Goal: Task Accomplishment & Management: Manage account settings

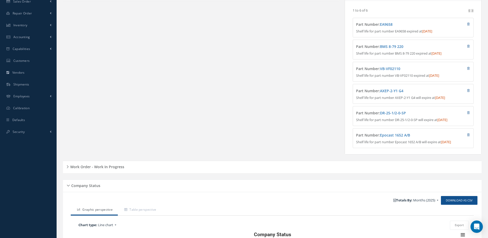
scroll to position [206, 0]
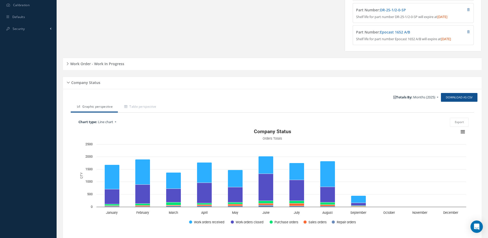
click at [123, 66] on h5 "Work Order - Work In Progress" at bounding box center [97, 63] width 56 height 6
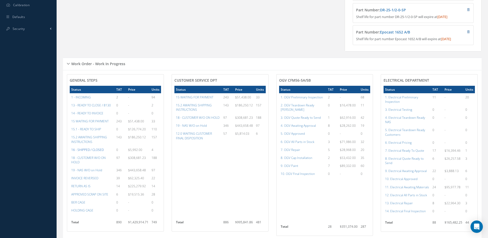
click at [98, 152] on a=22&excludeInternalCustomer=false&excludeInvoicedOrClosed=true&&filtersHidded"] "16 - SHIPPED / CLOSED" at bounding box center [87, 149] width 32 height 4
click at [93, 152] on a=22&excludeInternalCustomer=false&excludeInvoicedOrClosed=true&&filtersHidded"] "16 - SHIPPED / CLOSED" at bounding box center [87, 149] width 32 height 4
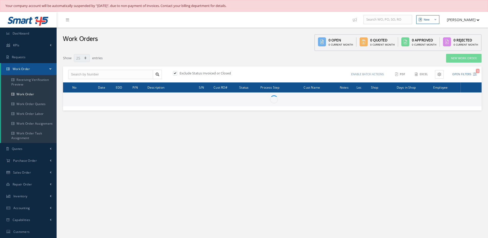
select select "25"
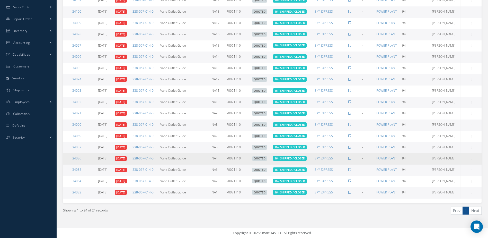
scroll to position [62, 0]
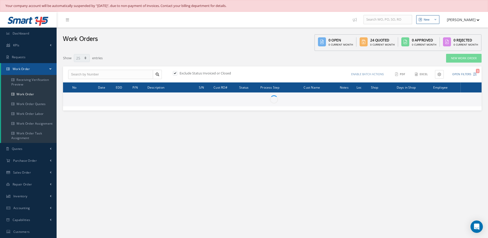
select select "25"
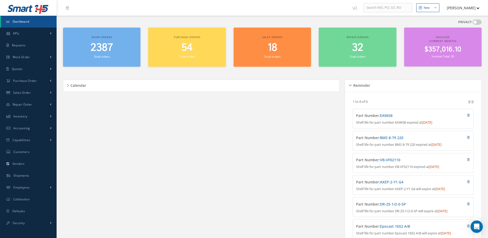
scroll to position [12, 0]
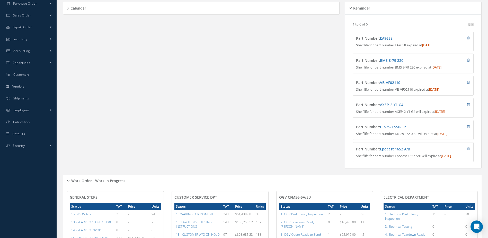
scroll to position [192, 0]
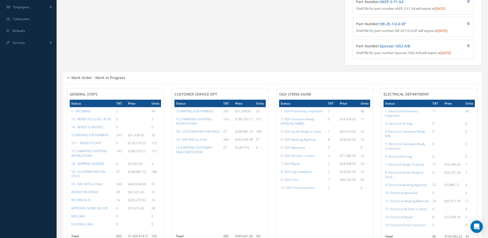
click at [99, 166] on a=22&excludeInternalCustomer=false&excludeInvoicedOrClosed=true&&filtersHidded"] "16 - SHIPPED / CLOSED" at bounding box center [87, 163] width 32 height 4
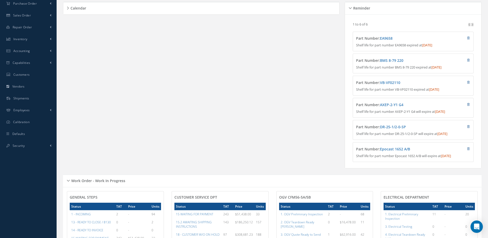
scroll to position [0, 0]
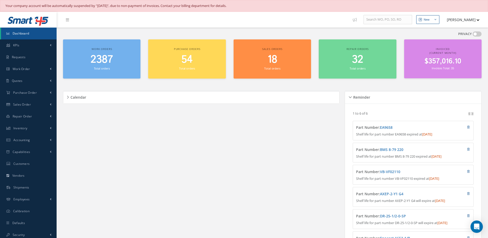
click at [457, 61] on span "$357,016.10" at bounding box center [443, 61] width 37 height 10
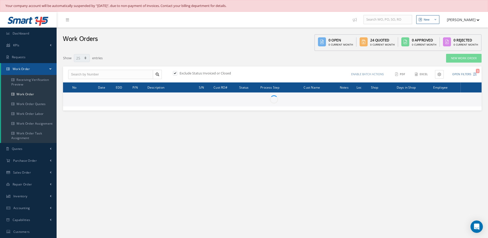
select select "25"
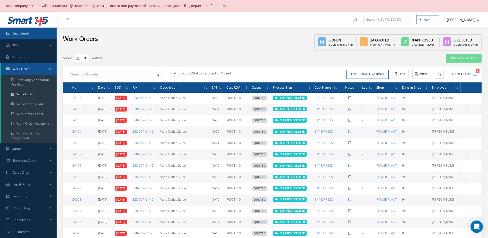
click at [41, 32] on link "Dashboard" at bounding box center [28, 34] width 57 height 12
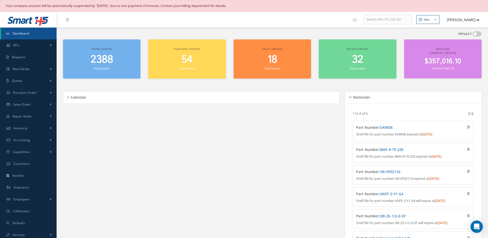
click at [102, 62] on span "2388" at bounding box center [102, 59] width 23 height 15
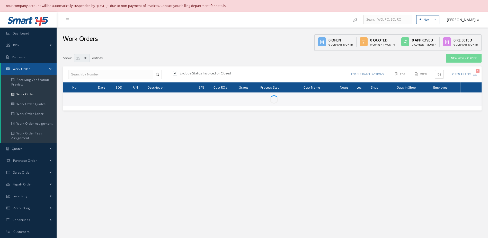
select select "25"
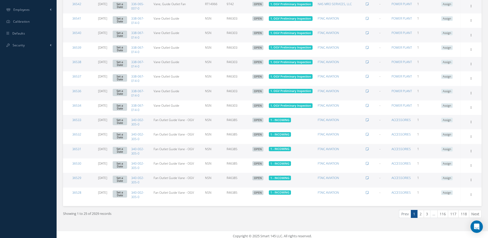
scroll to position [260, 0]
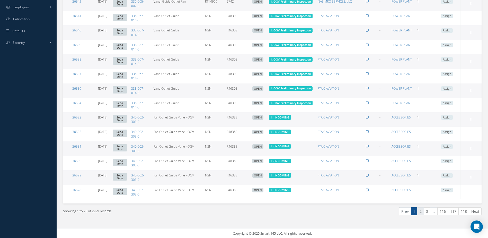
click at [422, 212] on link "2" at bounding box center [420, 211] width 7 height 8
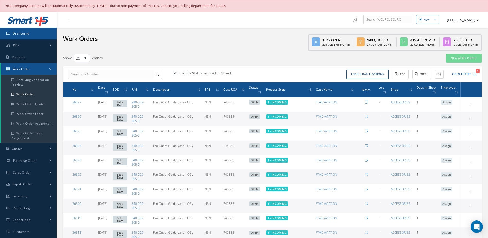
click at [34, 35] on link "Dashboard" at bounding box center [28, 34] width 57 height 12
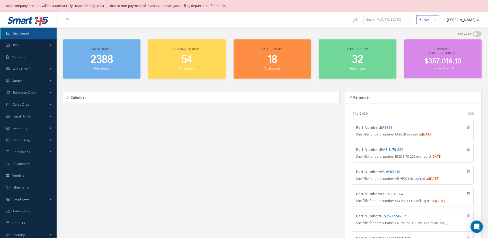
click at [38, 29] on link "Dashboard" at bounding box center [29, 34] width 56 height 12
click at [53, 34] on link "Dashboard" at bounding box center [29, 34] width 56 height 12
click at [39, 32] on link "Dashboard" at bounding box center [29, 34] width 56 height 12
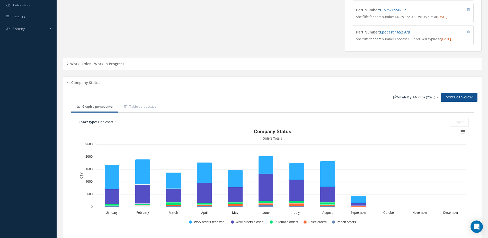
scroll to position [227, 0]
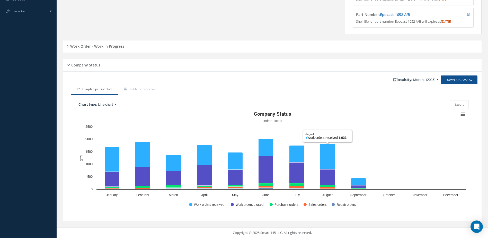
click at [104, 45] on h5 "Work Order - Work In Progress" at bounding box center [97, 45] width 56 height 6
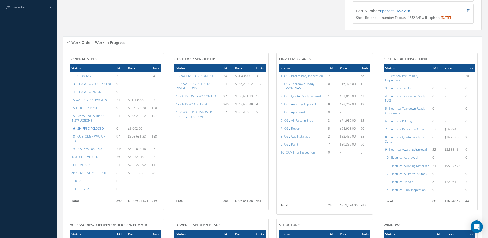
click at [94, 130] on a=22&excludeInternalCustomer=false&excludeInvoicedOrClosed=true&&filtersHidded"] "16 - SHIPPED / CLOSED" at bounding box center [87, 128] width 32 height 4
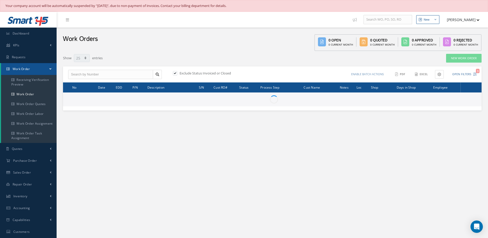
select select "25"
type input "All Work Request"
type input "All Work Performed"
type input "All Status"
type input "WO Part Status"
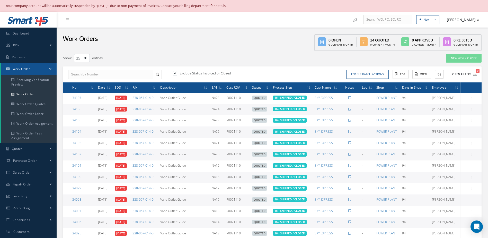
click at [464, 74] on button "Open Filters 2" at bounding box center [462, 74] width 29 height 8
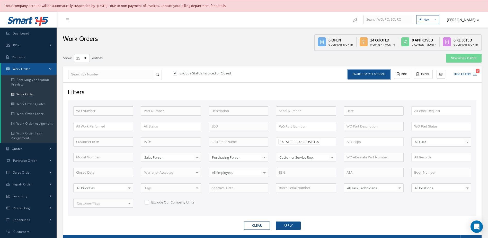
click at [383, 77] on button "Enable batch actions" at bounding box center [369, 74] width 42 height 9
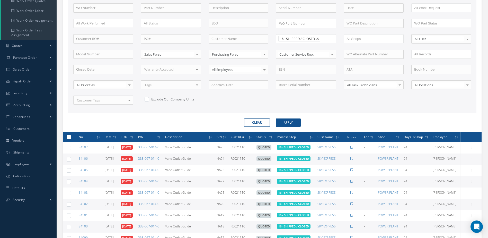
click at [71, 138] on label at bounding box center [71, 137] width 0 height 4
click at [68, 138] on input "checkbox" at bounding box center [68, 137] width 3 height 3
checkbox input "true"
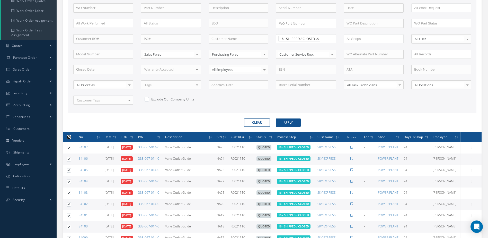
checkbox input "true"
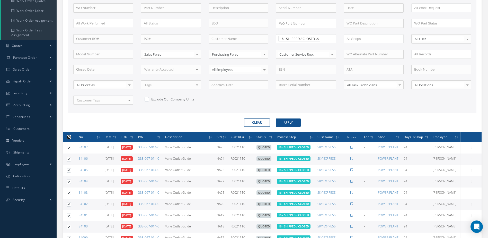
checkbox input "true"
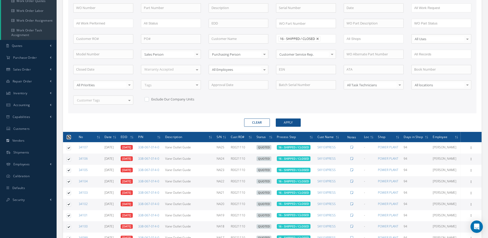
checkbox input "true"
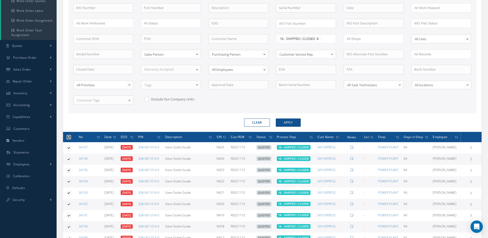
checkbox input "true"
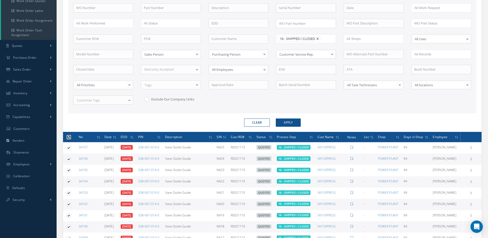
checkbox input "true"
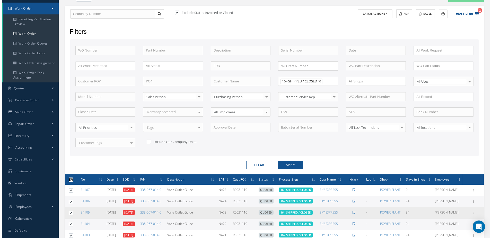
scroll to position [0, 0]
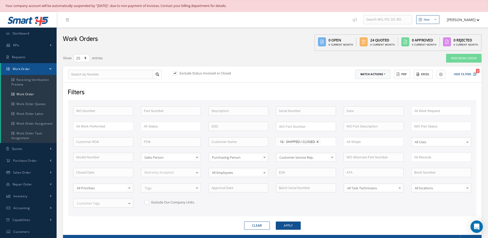
click at [383, 76] on button "Batch Actions" at bounding box center [373, 74] width 35 height 9
click at [377, 89] on link "Close Work Orders" at bounding box center [376, 89] width 41 height 7
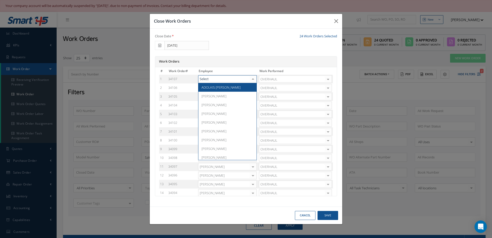
click at [252, 80] on div at bounding box center [252, 78] width 7 height 7
click at [236, 95] on span "Adoni Felipe" at bounding box center [227, 96] width 58 height 9
click at [250, 88] on div at bounding box center [252, 87] width 7 height 7
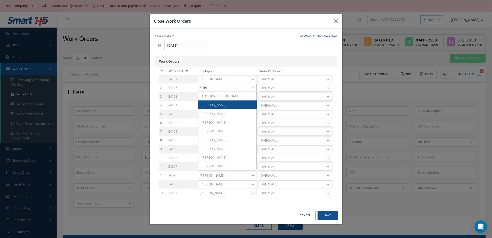
click at [237, 103] on span "[PERSON_NAME]" at bounding box center [227, 104] width 58 height 9
click at [251, 98] on div at bounding box center [252, 96] width 7 height 7
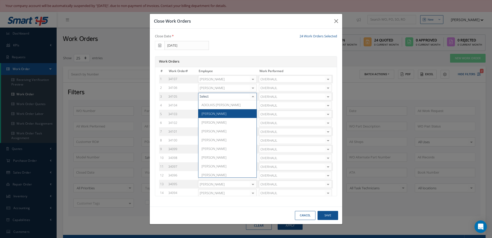
click at [231, 114] on span "[PERSON_NAME]" at bounding box center [227, 113] width 58 height 9
click at [251, 105] on div at bounding box center [252, 105] width 7 height 7
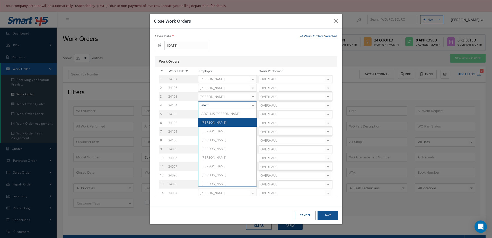
click at [226, 121] on span "Adoni Felipe" at bounding box center [227, 122] width 58 height 9
click at [253, 115] on div at bounding box center [252, 113] width 7 height 7
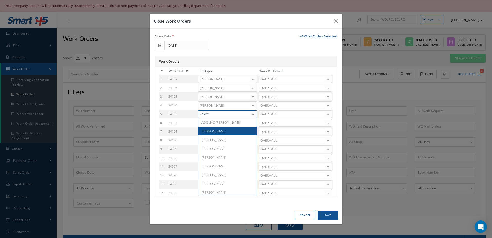
click at [222, 132] on span "[PERSON_NAME]" at bounding box center [227, 131] width 58 height 9
click at [251, 122] on div at bounding box center [252, 122] width 7 height 7
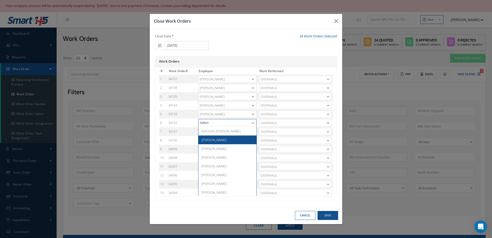
click at [225, 141] on span "[PERSON_NAME]" at bounding box center [227, 139] width 58 height 9
click at [253, 132] on div at bounding box center [252, 131] width 7 height 7
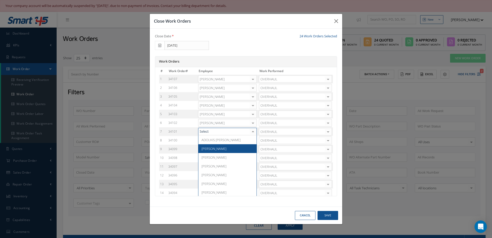
click at [227, 147] on span "[PERSON_NAME]" at bounding box center [227, 148] width 58 height 9
click at [252, 141] on div at bounding box center [252, 140] width 7 height 7
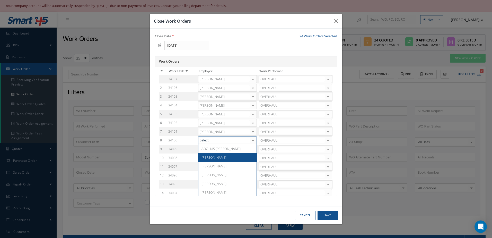
click at [226, 159] on span "[PERSON_NAME]" at bounding box center [227, 157] width 58 height 9
click at [251, 150] on div at bounding box center [252, 148] width 7 height 7
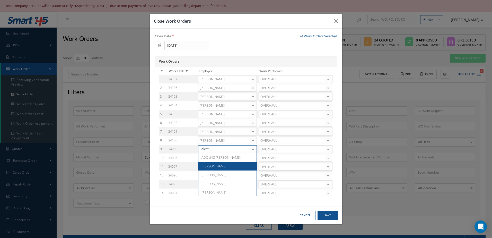
click at [221, 168] on span "[PERSON_NAME]" at bounding box center [227, 166] width 58 height 9
click at [251, 160] on div at bounding box center [252, 157] width 7 height 7
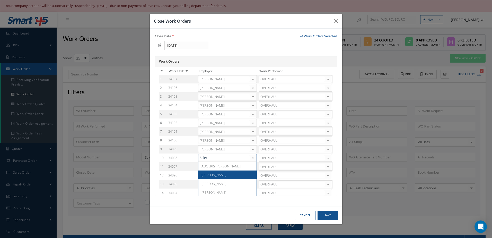
drag, startPoint x: 217, startPoint y: 171, endPoint x: 220, endPoint y: 171, distance: 2.8
click at [217, 172] on span "[PERSON_NAME]" at bounding box center [227, 174] width 58 height 9
click at [251, 168] on div at bounding box center [252, 166] width 7 height 7
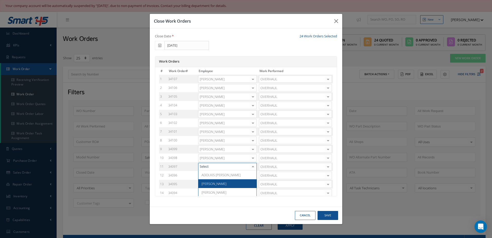
click at [215, 182] on span "[PERSON_NAME]" at bounding box center [214, 183] width 25 height 5
click at [252, 124] on div at bounding box center [252, 123] width 7 height 7
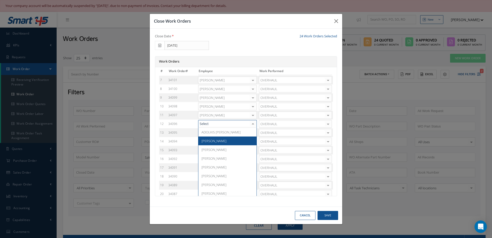
click at [219, 143] on span "[PERSON_NAME]" at bounding box center [227, 140] width 58 height 9
click at [252, 135] on div at bounding box center [252, 132] width 7 height 7
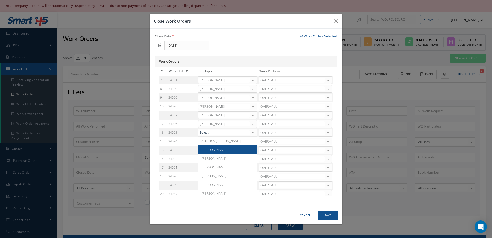
click at [223, 150] on span "[PERSON_NAME]" at bounding box center [227, 149] width 58 height 9
click at [251, 143] on div at bounding box center [252, 141] width 7 height 7
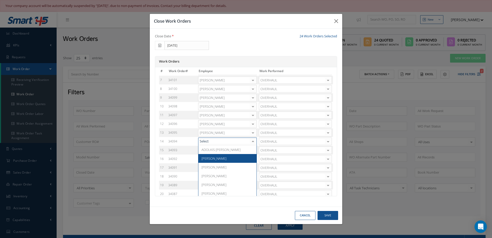
click at [215, 161] on span "[PERSON_NAME]" at bounding box center [227, 158] width 58 height 9
click at [252, 151] on div at bounding box center [252, 149] width 7 height 7
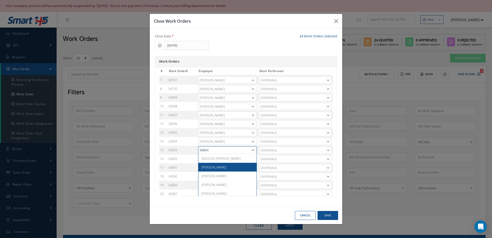
click at [218, 166] on span "[PERSON_NAME]" at bounding box center [214, 167] width 25 height 5
click at [251, 160] on div at bounding box center [252, 158] width 7 height 7
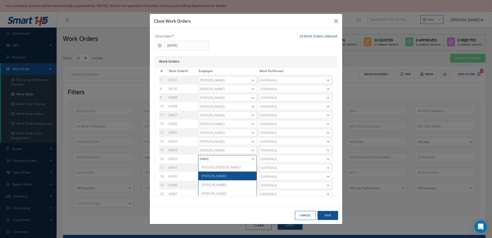
click at [214, 174] on span "[PERSON_NAME]" at bounding box center [214, 175] width 25 height 5
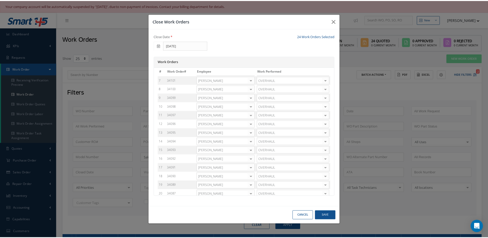
scroll to position [93, 0]
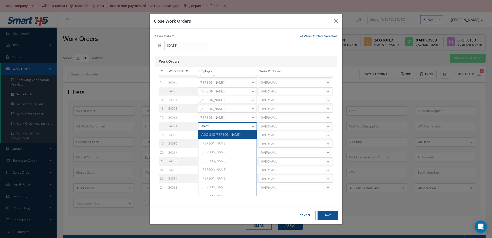
click at [250, 126] on div at bounding box center [252, 126] width 7 height 7
click at [224, 141] on span "[PERSON_NAME]" at bounding box center [227, 143] width 58 height 9
click at [253, 135] on div at bounding box center [252, 134] width 7 height 7
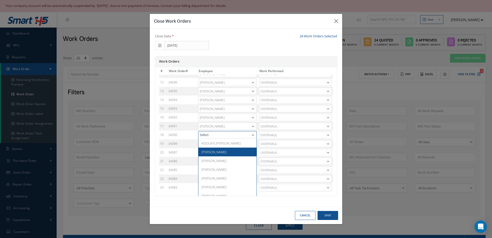
click at [225, 151] on span "[PERSON_NAME]" at bounding box center [227, 151] width 58 height 9
click at [253, 144] on div at bounding box center [252, 143] width 7 height 7
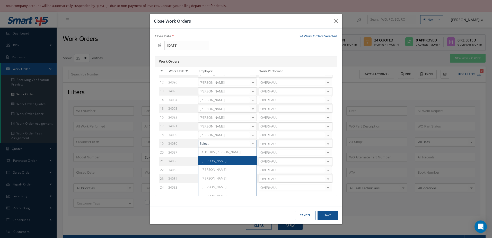
click at [219, 161] on span "Adoni Felipe" at bounding box center [227, 160] width 58 height 9
click at [252, 152] on div at bounding box center [252, 152] width 7 height 7
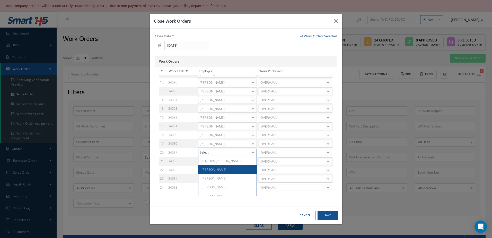
click at [225, 166] on span "Adoni Felipe" at bounding box center [227, 169] width 58 height 9
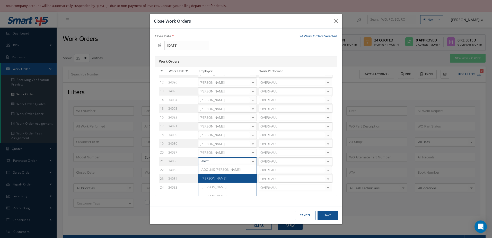
click at [218, 177] on span "Adoni Felipe" at bounding box center [214, 178] width 25 height 5
click at [252, 171] on div at bounding box center [252, 169] width 7 height 7
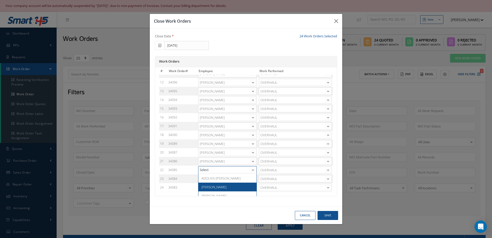
click at [218, 186] on span "[PERSON_NAME]" at bounding box center [214, 187] width 25 height 5
click at [252, 181] on div at bounding box center [252, 178] width 7 height 7
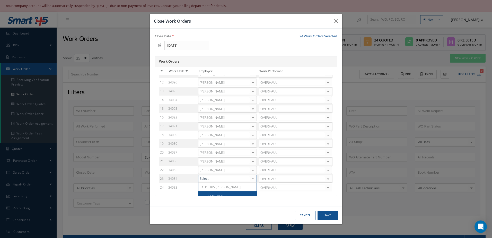
click at [218, 195] on span "[PERSON_NAME]" at bounding box center [214, 195] width 25 height 5
click at [250, 188] on div at bounding box center [252, 187] width 7 height 7
type input "adoni f"
click at [247, 193] on span "[PERSON_NAME]" at bounding box center [227, 195] width 58 height 9
click at [331, 216] on button "Save" at bounding box center [328, 215] width 21 height 9
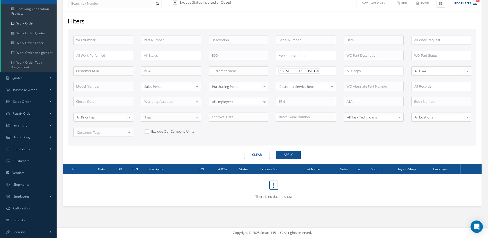
scroll to position [0, 0]
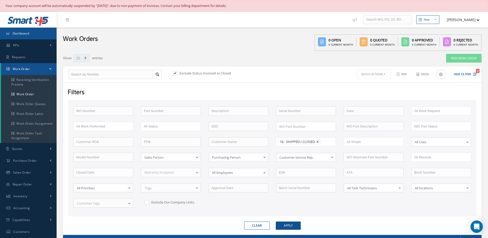
click at [21, 32] on span "Dashboard" at bounding box center [21, 33] width 17 height 4
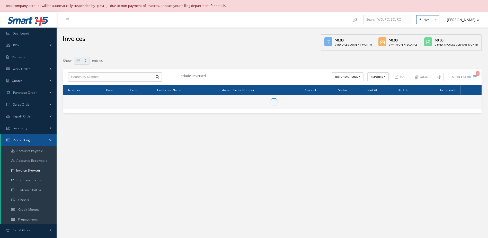
select select "25"
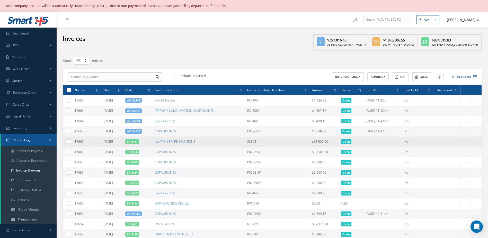
click at [138, 142] on link "SO 8457" at bounding box center [132, 141] width 11 height 4
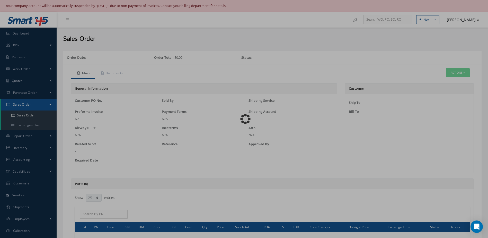
select select "25"
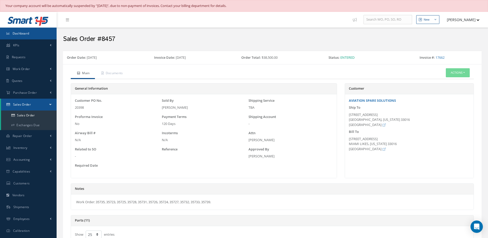
click at [36, 36] on link "Dashboard" at bounding box center [28, 34] width 57 height 12
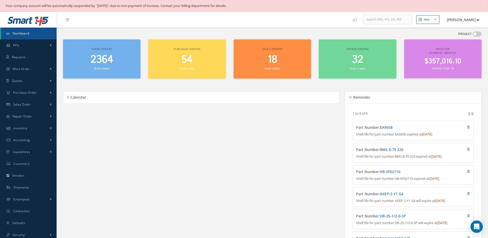
click at [23, 34] on span "Dashboard" at bounding box center [21, 33] width 17 height 4
click at [18, 33] on span "Dashboard" at bounding box center [21, 33] width 17 height 4
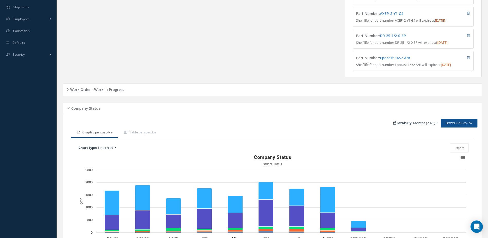
scroll to position [227, 0]
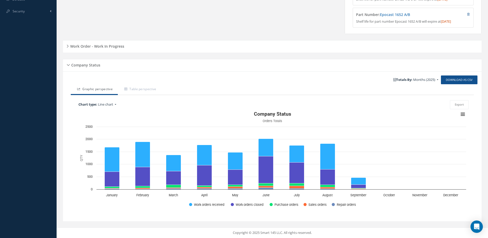
click at [118, 47] on h5 "Work Order - Work In Progress" at bounding box center [97, 45] width 56 height 6
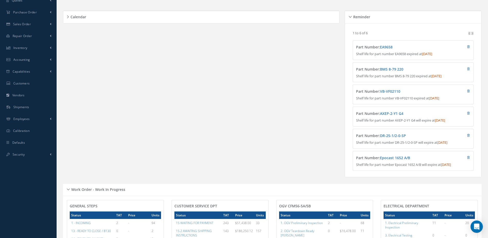
scroll to position [0, 0]
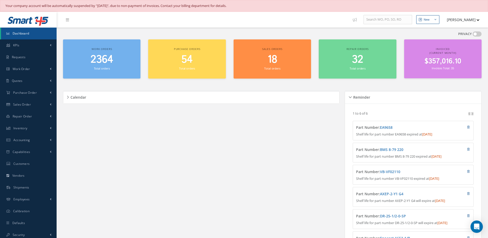
click at [21, 36] on link "Dashboard" at bounding box center [29, 34] width 56 height 12
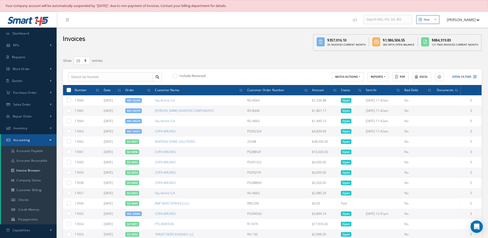
select select "25"
click at [45, 34] on link "Dashboard" at bounding box center [28, 34] width 57 height 12
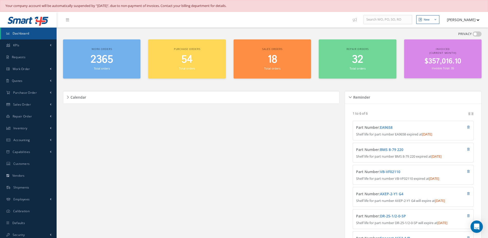
click at [18, 35] on span "Dashboard" at bounding box center [21, 33] width 17 height 4
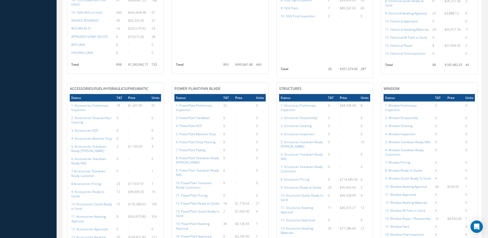
scroll to position [492, 0]
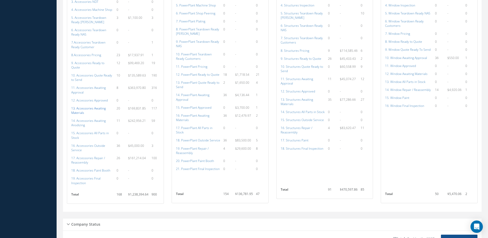
click at [85, 106] on a=113&excludeInternalCustomer=false&excludeInvoicedOrClosed=true&shop_id=14&filtersHidded"] "13. Accessories Awaiting Materials" at bounding box center [88, 110] width 34 height 9
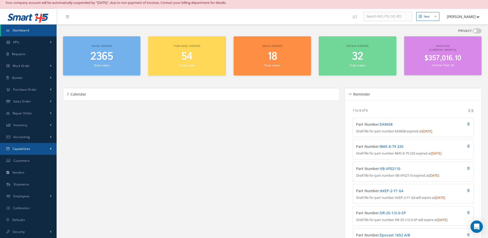
scroll to position [0, 0]
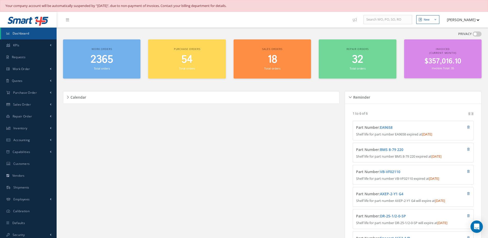
click at [20, 34] on span "Dashboard" at bounding box center [21, 33] width 17 height 4
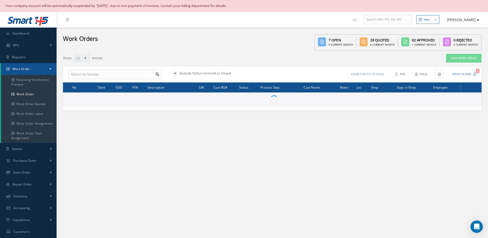
select select "25"
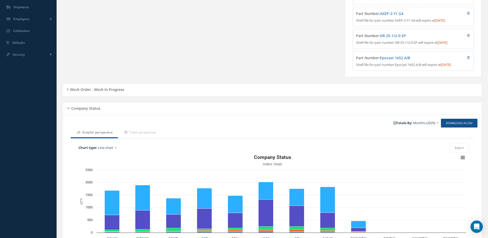
scroll to position [227, 0]
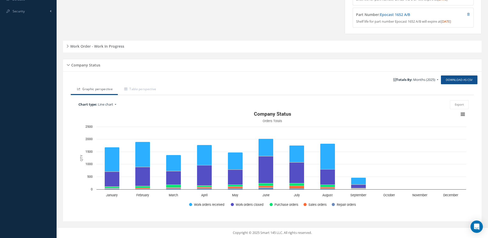
click at [112, 46] on h5 "Work Order - Work In Progress" at bounding box center [97, 45] width 56 height 6
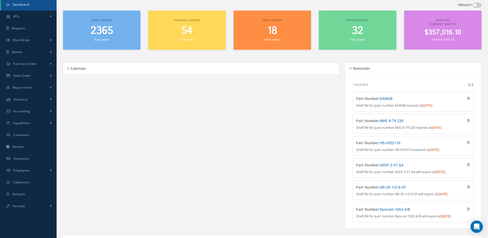
scroll to position [0, 0]
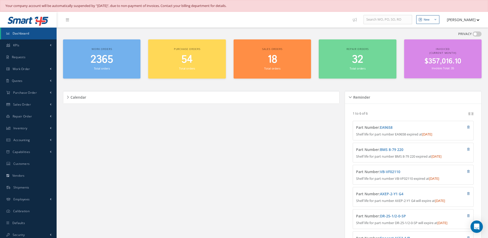
click at [24, 35] on span "Dashboard" at bounding box center [21, 33] width 17 height 4
click at [116, 62] on h2 "2365" at bounding box center [102, 60] width 72 height 12
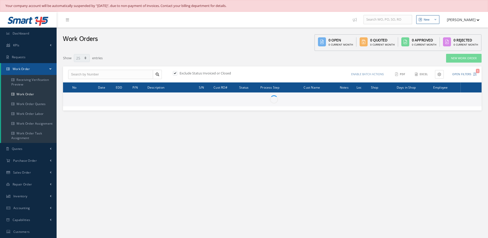
select select "25"
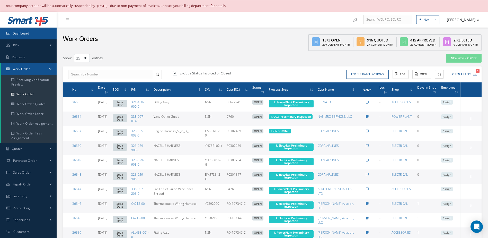
click at [35, 36] on link "Dashboard" at bounding box center [28, 34] width 57 height 12
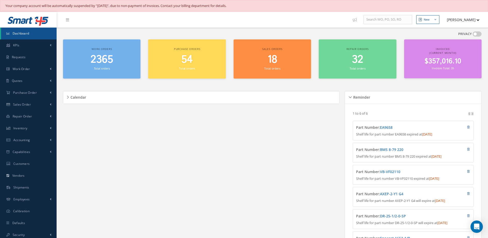
click at [106, 64] on span "2365" at bounding box center [102, 59] width 23 height 15
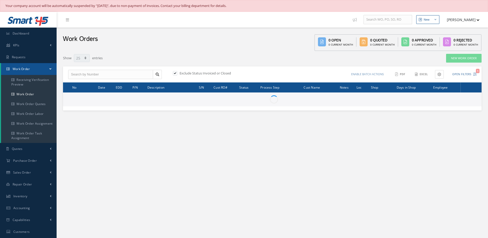
select select "25"
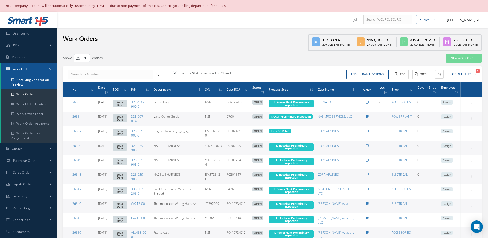
click at [25, 80] on link "Receiving Verification Preview" at bounding box center [29, 82] width 56 height 14
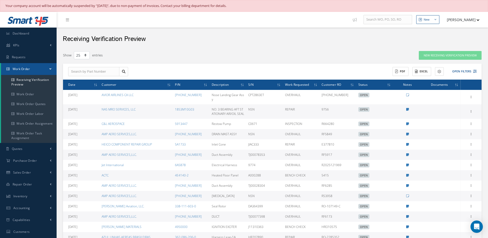
select select "25"
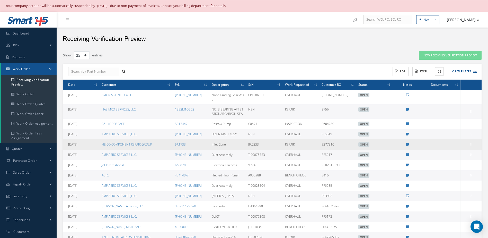
scroll to position [88, 0]
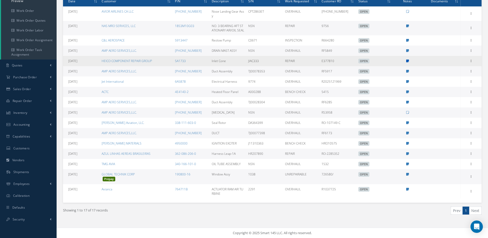
click at [408, 60] on icon at bounding box center [407, 60] width 3 height 3
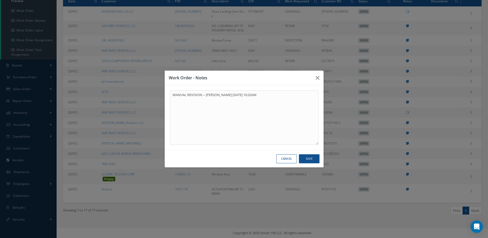
scroll to position [83, 0]
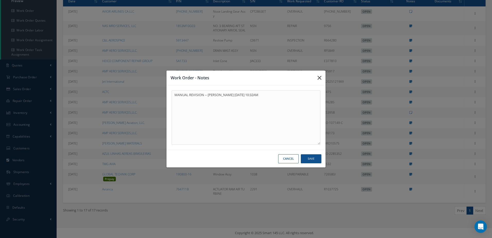
click at [317, 79] on button "button" at bounding box center [319, 78] width 12 height 14
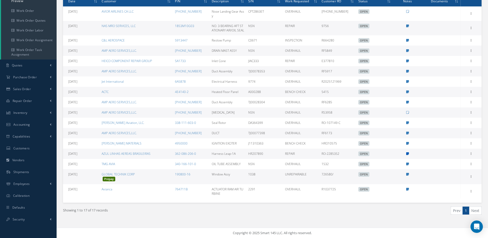
click at [407, 155] on icon at bounding box center [407, 153] width 3 height 3
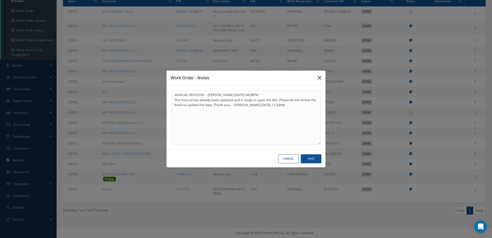
click at [317, 78] on button "button" at bounding box center [319, 78] width 12 height 14
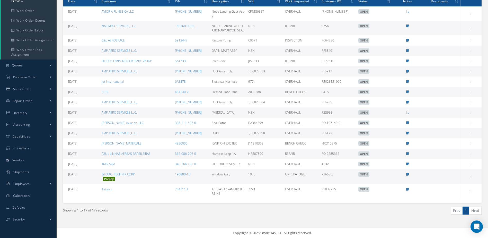
click at [407, 155] on icon at bounding box center [407, 153] width 3 height 3
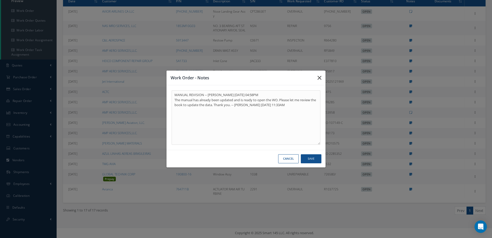
click at [320, 80] on icon "button" at bounding box center [320, 78] width 4 height 6
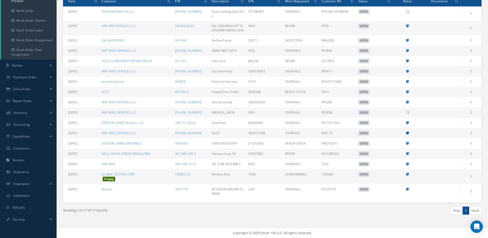
click at [408, 135] on icon at bounding box center [407, 133] width 3 height 3
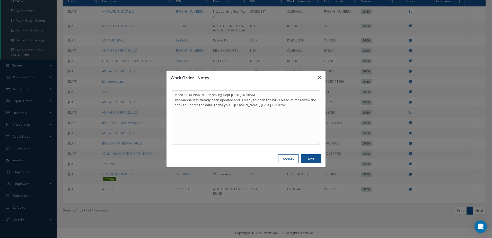
click at [320, 77] on icon "button" at bounding box center [320, 78] width 4 height 6
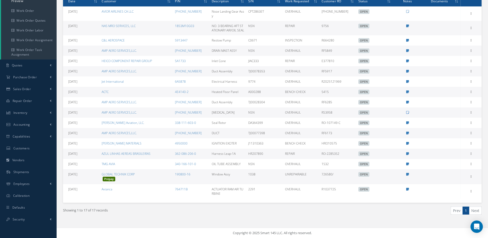
click at [406, 114] on icon at bounding box center [407, 112] width 3 height 3
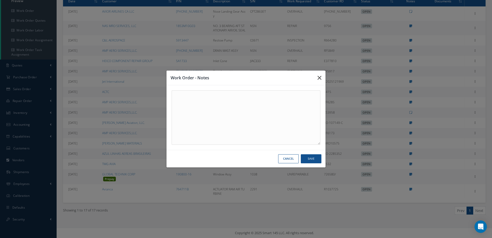
click at [321, 78] on icon "button" at bounding box center [320, 78] width 4 height 6
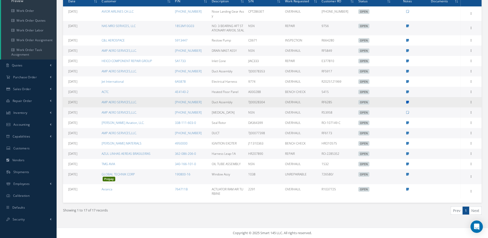
click at [407, 104] on icon at bounding box center [407, 102] width 3 height 3
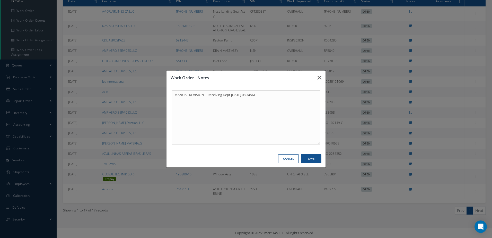
click at [319, 76] on icon "button" at bounding box center [320, 78] width 4 height 6
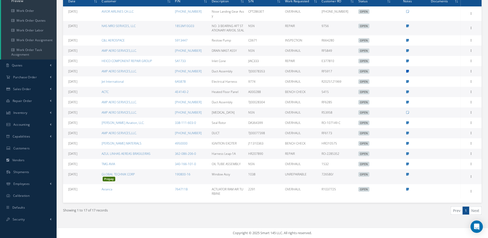
click at [408, 73] on icon at bounding box center [407, 71] width 3 height 3
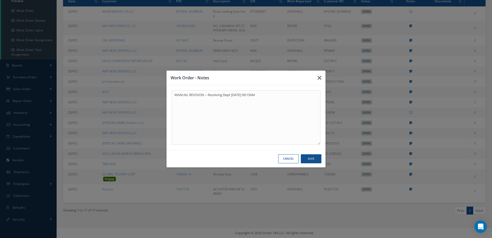
click at [319, 77] on icon "button" at bounding box center [320, 78] width 4 height 6
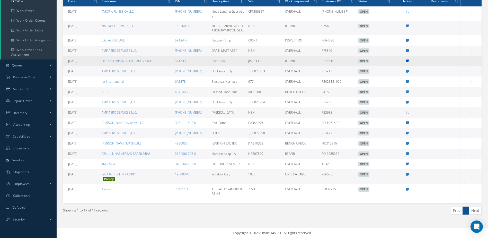
click at [407, 63] on icon at bounding box center [407, 60] width 3 height 3
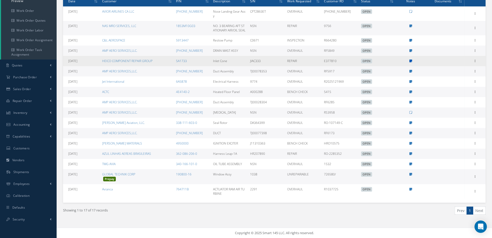
type textarea "MANUAL REVISION -- Jerry Franco 09/08/2025 10:32AM"
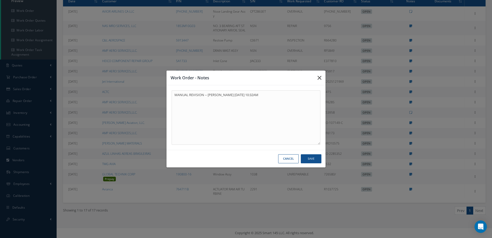
click at [321, 76] on icon "button" at bounding box center [320, 78] width 4 height 6
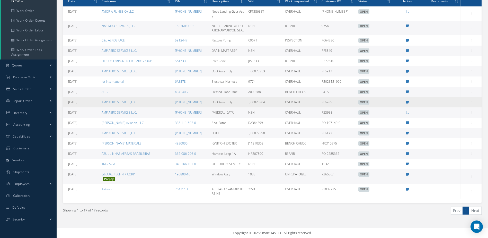
scroll to position [0, 0]
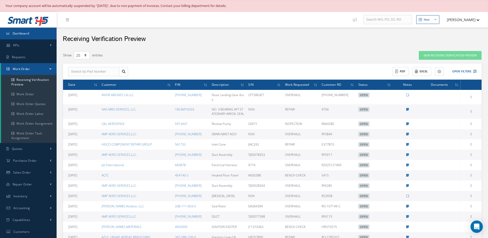
click at [39, 34] on link "Dashboard" at bounding box center [28, 34] width 57 height 12
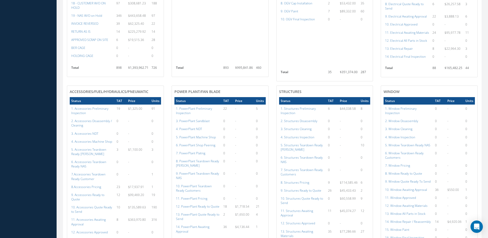
scroll to position [232, 0]
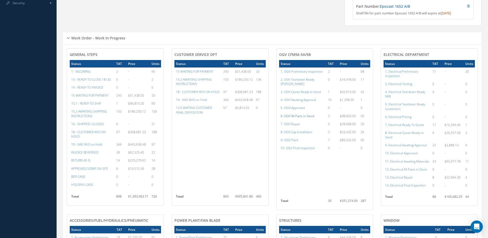
click at [307, 116] on a=79&excludeInternalCustomer=false&excludeInvoicedOrClosed=true&shop_id=15&filtersHidded"] "6. OGV All Parts in Stock" at bounding box center [298, 116] width 34 height 4
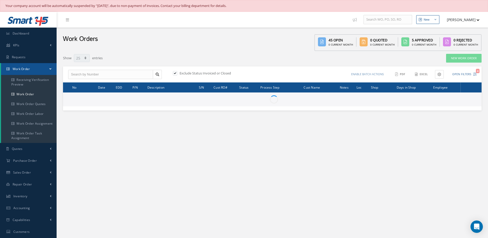
select select "25"
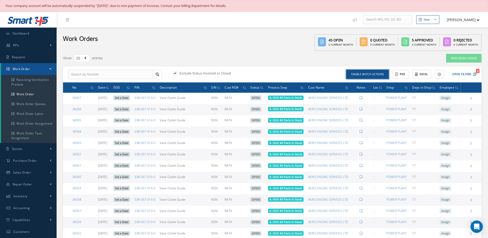
click at [371, 76] on button "Enable batch actions" at bounding box center [367, 74] width 42 height 9
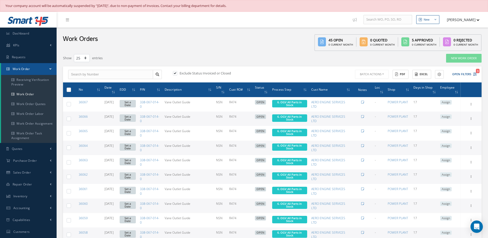
click at [71, 89] on label at bounding box center [71, 89] width 0 height 4
click at [69, 89] on input "checkbox" at bounding box center [68, 89] width 3 height 3
checkbox input "true"
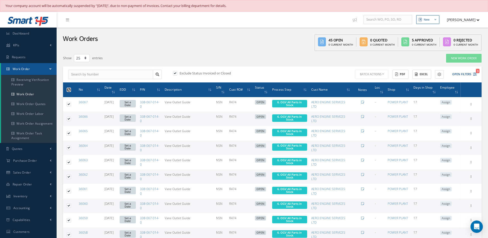
checkbox input "true"
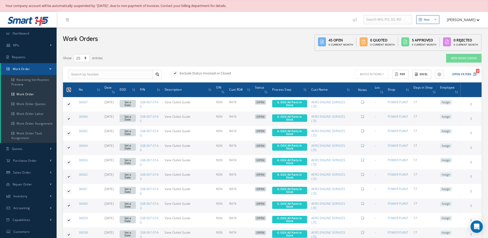
checkbox input "true"
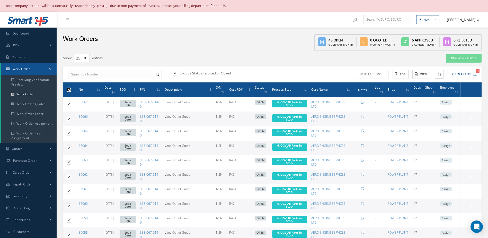
checkbox input "true"
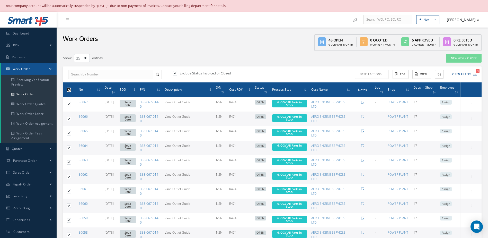
checkbox input "true"
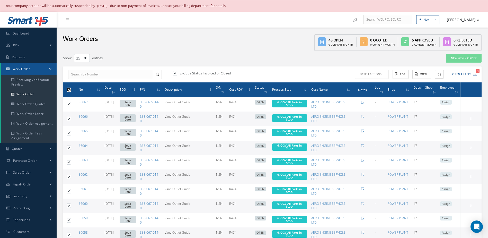
checkbox input "true"
click at [380, 75] on button "Batch Actions" at bounding box center [371, 74] width 35 height 9
click at [374, 85] on link "Update Work Orders" at bounding box center [374, 82] width 41 height 7
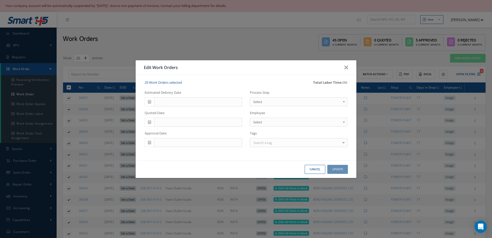
click at [149, 102] on icon at bounding box center [149, 102] width 3 height 4
click at [179, 147] on td "25" at bounding box center [180, 149] width 8 height 8
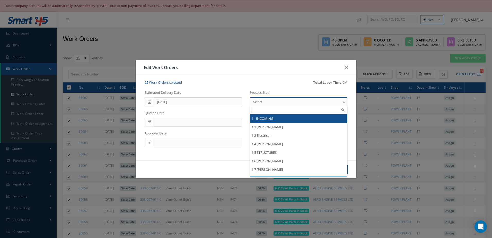
click at [292, 100] on span "Select" at bounding box center [297, 102] width 88 height 6
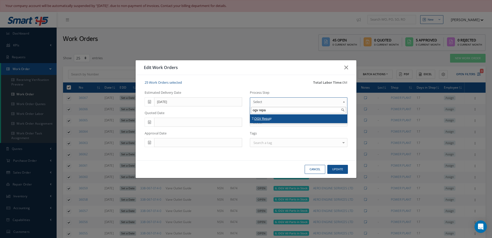
type input "ogv repa"
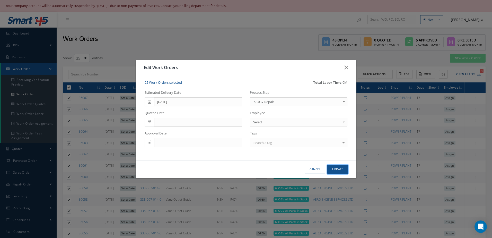
click at [334, 170] on button "Update" at bounding box center [337, 169] width 21 height 9
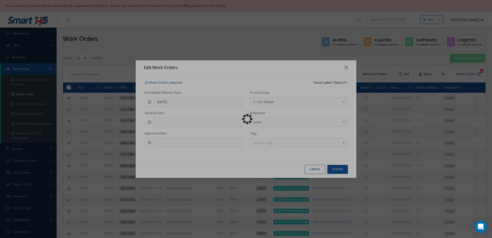
checkbox input "false"
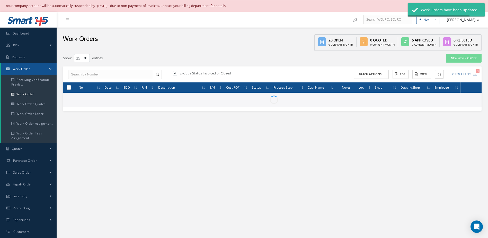
checkbox input "false"
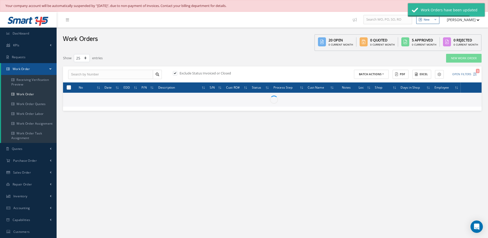
checkbox input "false"
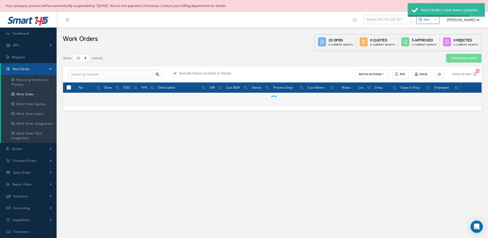
checkbox input "false"
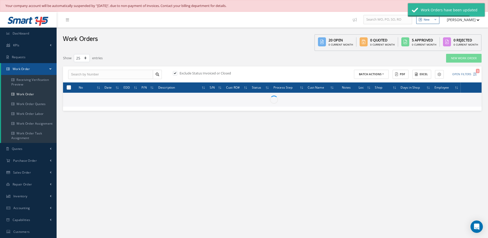
checkbox input "false"
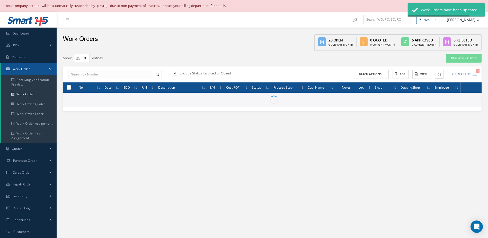
checkbox input "false"
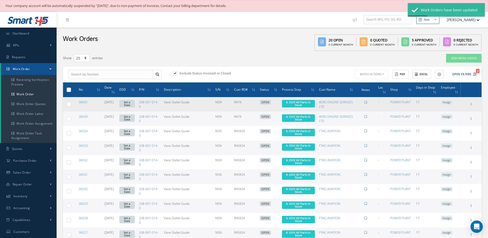
drag, startPoint x: 68, startPoint y: 89, endPoint x: 177, endPoint y: 100, distance: 109.1
click at [71, 89] on label at bounding box center [71, 89] width 0 height 4
click at [68, 89] on input "checkbox" at bounding box center [68, 89] width 3 height 3
checkbox input "true"
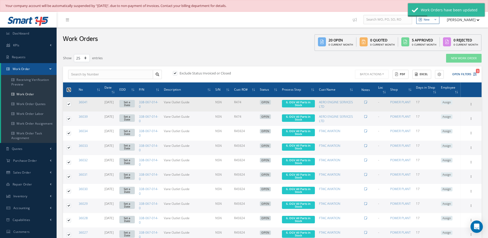
checkbox input "true"
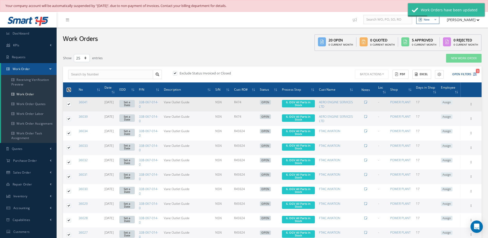
checkbox input "true"
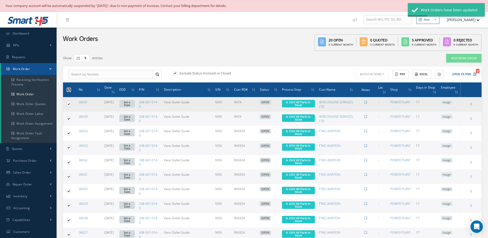
checkbox input "true"
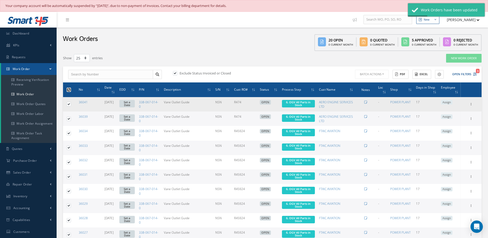
checkbox input "true"
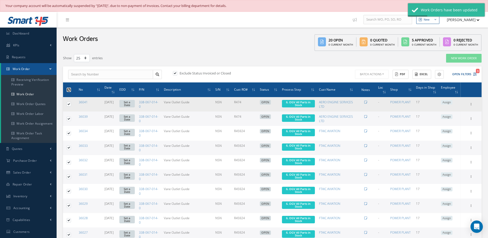
checkbox input "true"
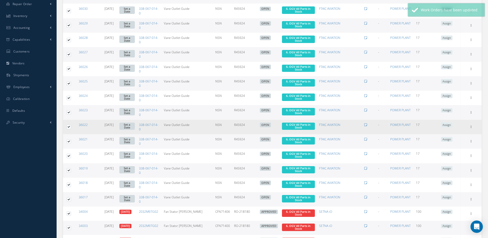
scroll to position [259, 0]
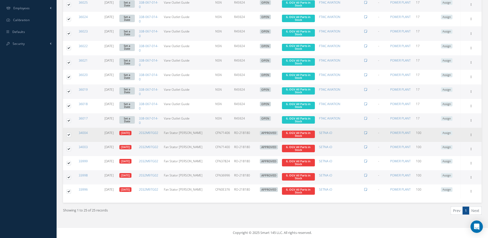
click at [71, 136] on label at bounding box center [71, 134] width 0 height 4
click at [70, 136] on input "checkbox" at bounding box center [68, 135] width 3 height 3
checkbox input "false"
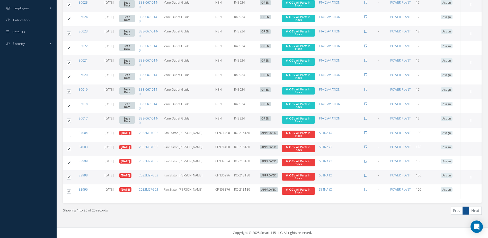
click at [71, 149] on label at bounding box center [71, 148] width 0 height 4
click at [68, 149] on input "checkbox" at bounding box center [68, 149] width 3 height 3
checkbox input "false"
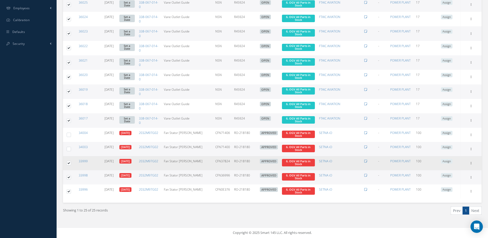
click at [71, 162] on label at bounding box center [71, 163] width 0 height 4
click at [68, 162] on input "checkbox" at bounding box center [68, 163] width 3 height 3
checkbox input "false"
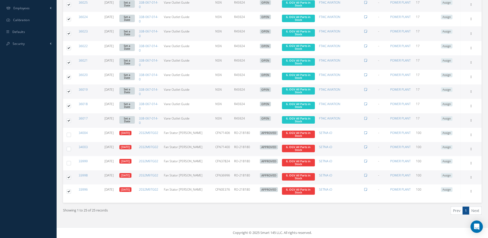
click at [71, 177] on label at bounding box center [71, 177] width 0 height 4
click at [70, 177] on input "checkbox" at bounding box center [68, 177] width 3 height 3
checkbox input "false"
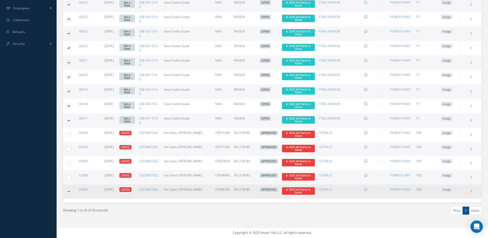
click at [71, 191] on label at bounding box center [71, 191] width 0 height 4
click at [69, 191] on input "checkbox" at bounding box center [68, 191] width 3 height 3
checkbox input "false"
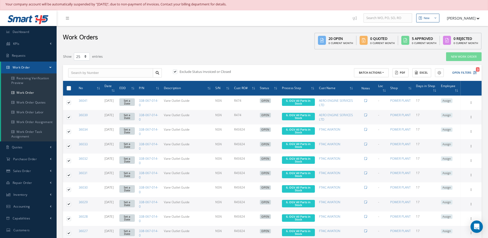
scroll to position [0, 0]
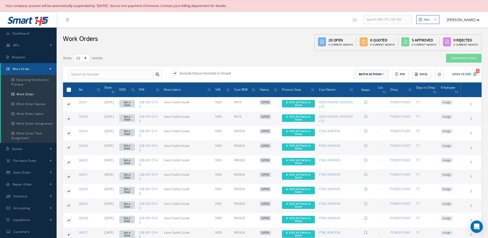
click at [373, 75] on button "Batch Actions" at bounding box center [371, 74] width 35 height 9
click at [371, 84] on link "Update Work Orders" at bounding box center [374, 82] width 41 height 7
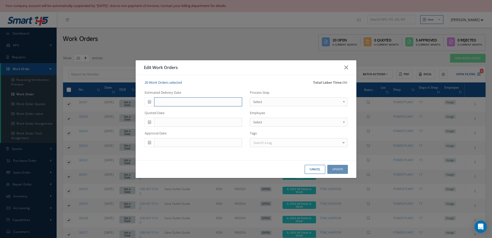
click at [189, 102] on input "text" at bounding box center [198, 101] width 88 height 9
click at [180, 152] on td "25" at bounding box center [180, 149] width 8 height 8
click at [290, 103] on span "Select" at bounding box center [297, 102] width 88 height 6
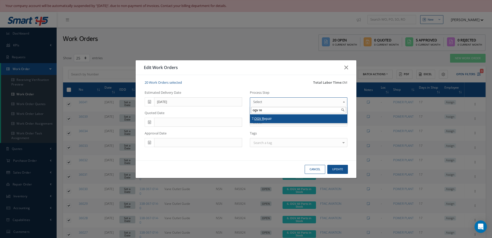
type input "ogv rep"
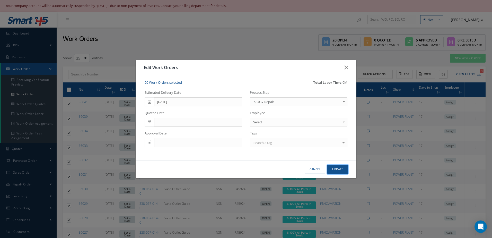
click at [331, 170] on button "Update" at bounding box center [337, 169] width 21 height 9
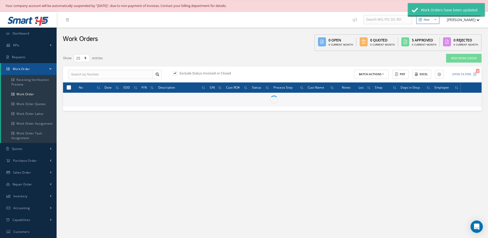
checkbox input "false"
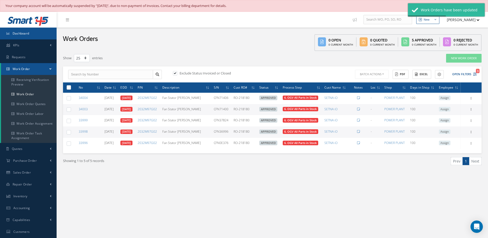
click at [45, 30] on link "Dashboard" at bounding box center [28, 34] width 57 height 12
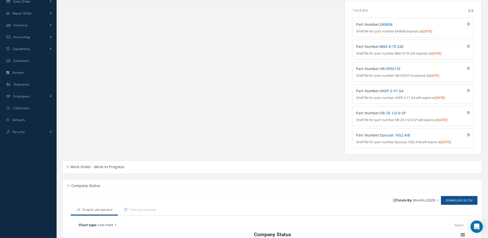
scroll to position [180, 0]
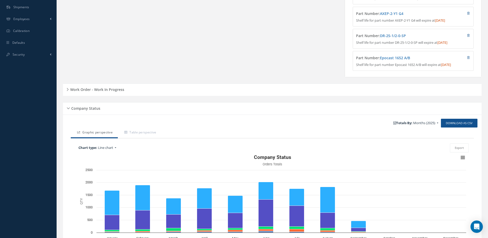
click at [124, 91] on div "Work Order - Work In Progress" at bounding box center [272, 90] width 419 height 8
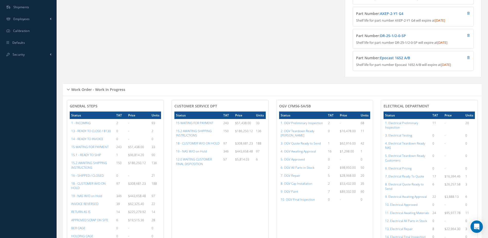
scroll to position [257, 0]
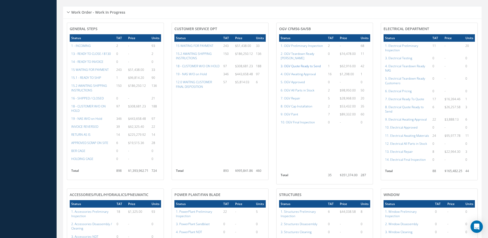
click at [309, 65] on a=76&excludeInternalCustomer=false&excludeInvoicedOrClosed=true&shop_id=15&filtersHidded"] "3. OGV Quote Ready to Send" at bounding box center [301, 66] width 40 height 4
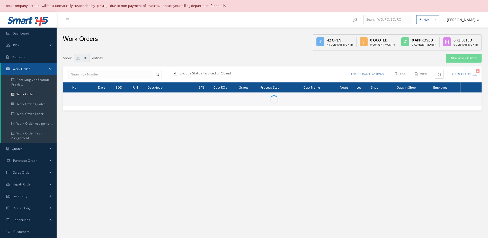
select select "25"
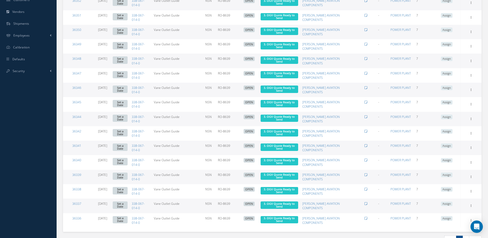
scroll to position [261, 0]
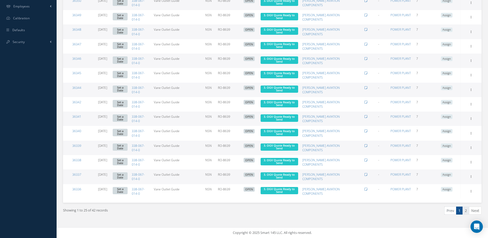
click at [466, 211] on link "2" at bounding box center [466, 210] width 7 height 8
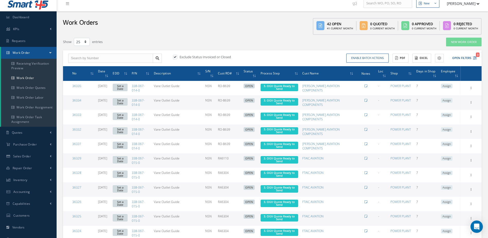
scroll to position [0, 0]
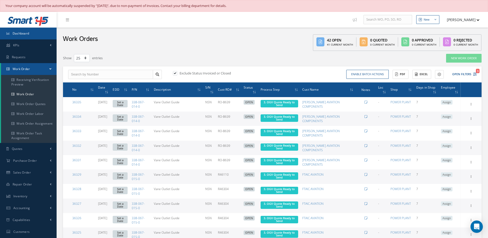
click at [35, 33] on link "Dashboard" at bounding box center [28, 34] width 57 height 12
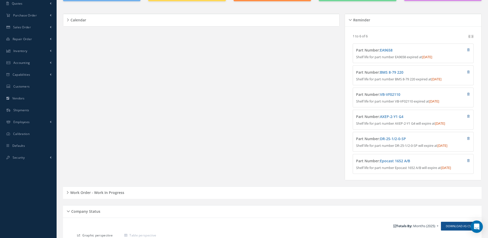
scroll to position [103, 0]
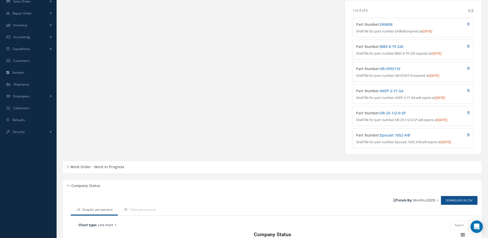
click at [208, 167] on div "Work Order - Work In Progress" at bounding box center [272, 167] width 419 height 8
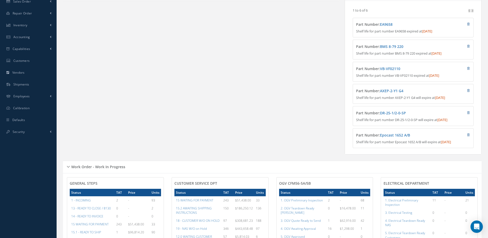
scroll to position [206, 0]
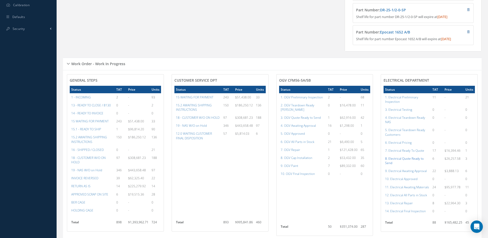
click at [418, 161] on a=94&excludeInternalCustomer=false&excludeInvoicedOrClosed=true&shop_id=13&filtersHidded"] "8. Electrical Quote Ready to Send" at bounding box center [404, 160] width 39 height 9
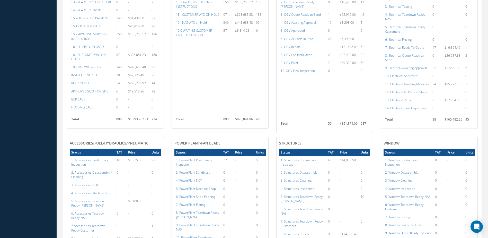
scroll to position [438, 0]
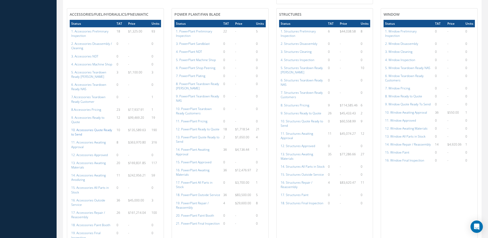
click at [88, 128] on a=110&excludeInternalCustomer=false&excludeInvoicedOrClosed=true&shop_id=14&filtersHidded"] "10. Accessories Quote Ready to Send" at bounding box center [91, 132] width 41 height 9
click at [208, 138] on a=132&excludeInternalCustomer=false&excludeInvoicedOrClosed=true&shop_id=15&filtersHidded"] "13. PowerPlant Quote Ready to Send" at bounding box center [197, 139] width 43 height 9
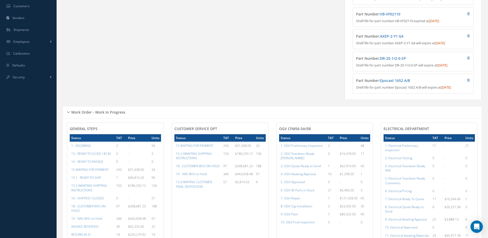
scroll to position [132, 0]
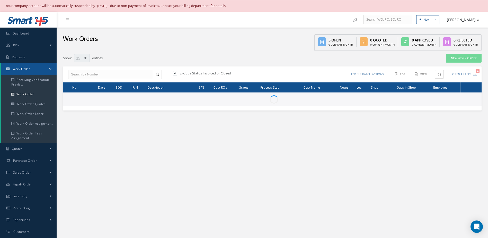
select select "25"
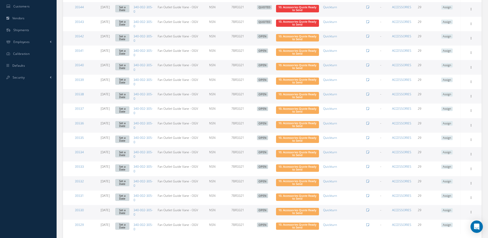
scroll to position [261, 0]
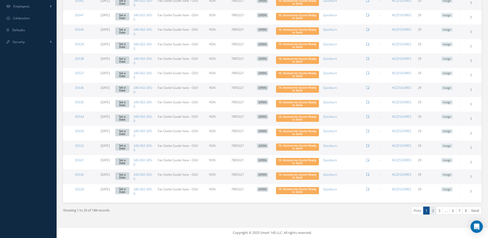
click at [433, 212] on link "2" at bounding box center [433, 210] width 7 height 8
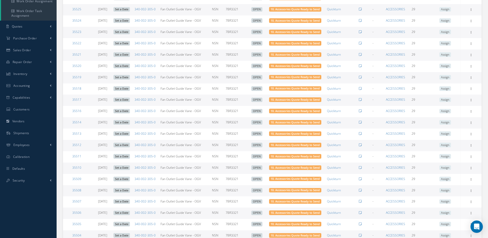
scroll to position [177, 0]
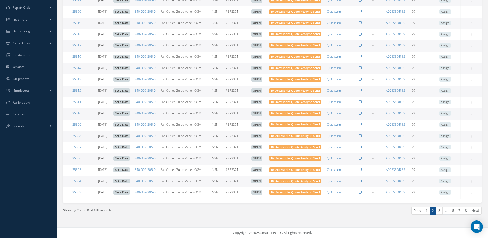
click at [440, 213] on link "3" at bounding box center [439, 210] width 7 height 8
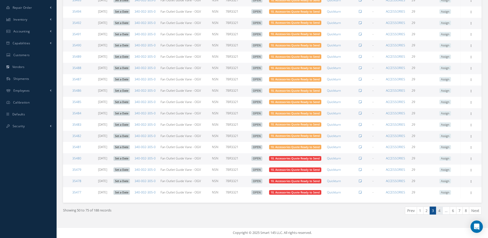
click at [441, 213] on link "4" at bounding box center [439, 210] width 7 height 8
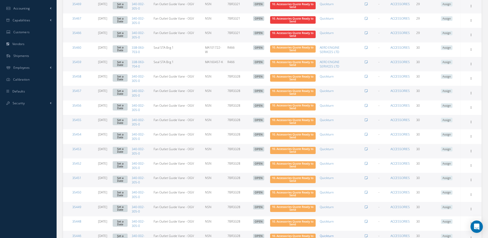
scroll to position [261, 0]
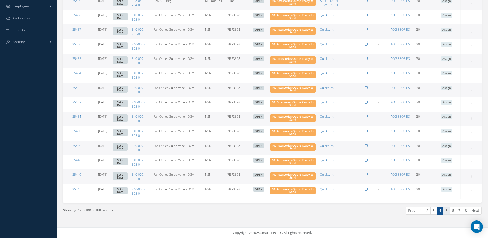
click at [449, 212] on link "5" at bounding box center [446, 210] width 7 height 8
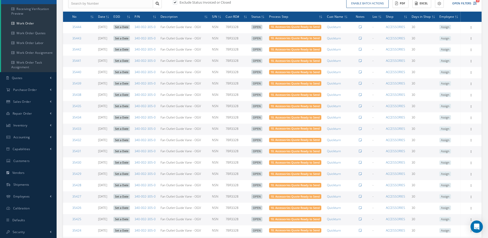
scroll to position [177, 0]
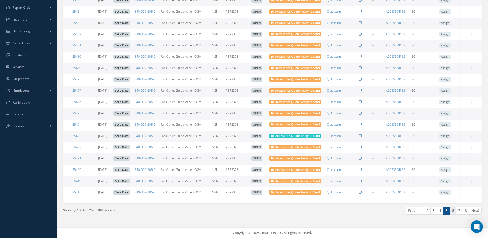
click at [453, 209] on link "6" at bounding box center [453, 210] width 7 height 8
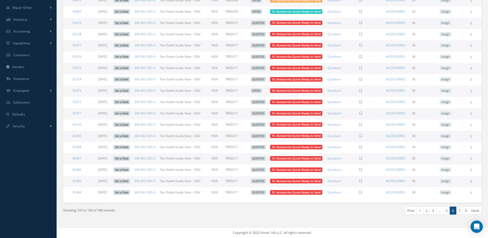
scroll to position [261, 0]
click at [459, 209] on link "7" at bounding box center [459, 210] width 7 height 8
click at [466, 212] on link "8" at bounding box center [466, 210] width 7 height 8
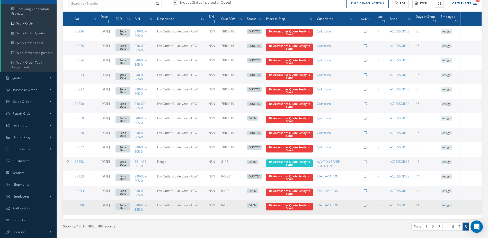
scroll to position [87, 0]
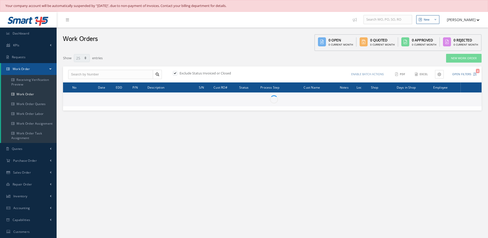
select select "25"
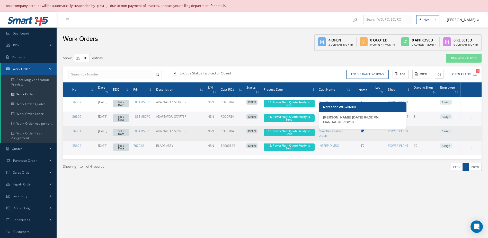
click at [364, 131] on icon at bounding box center [363, 130] width 3 height 3
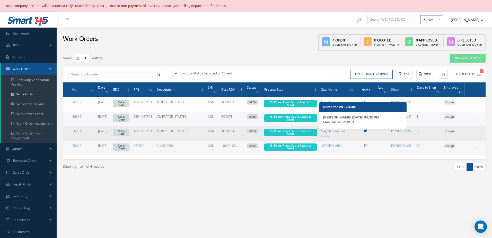
type textarea "MANUAL REVISION -- Jerry Franco 09/02/2025 04:32PM"
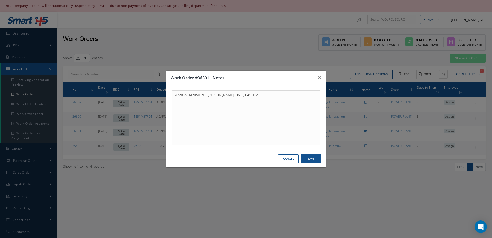
click at [319, 79] on icon "button" at bounding box center [320, 78] width 4 height 6
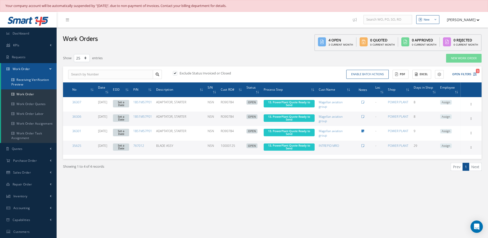
click at [22, 80] on link "Receiving Verification Preview" at bounding box center [29, 82] width 56 height 14
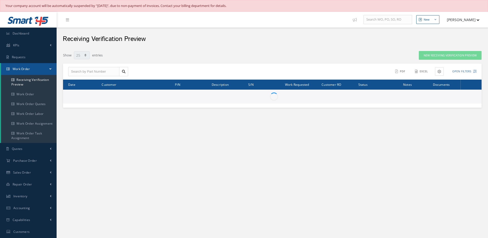
select select "25"
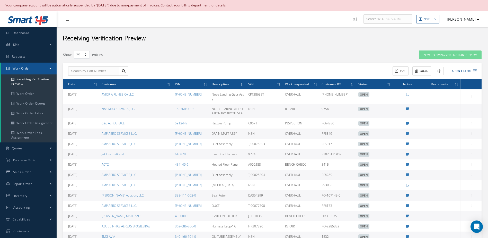
scroll to position [78, 0]
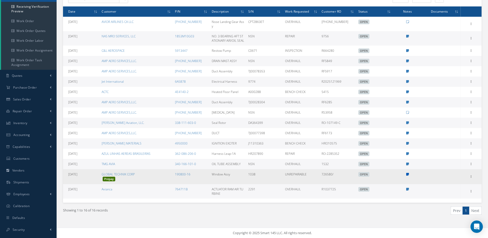
click at [407, 174] on icon at bounding box center [407, 174] width 3 height 3
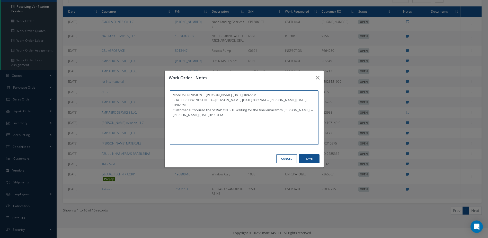
scroll to position [73, 0]
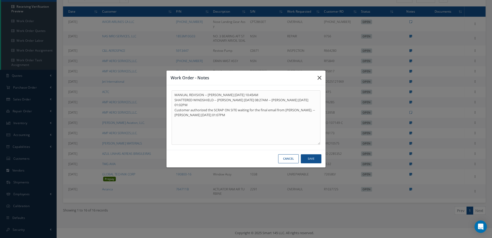
click at [321, 76] on icon "button" at bounding box center [320, 78] width 4 height 6
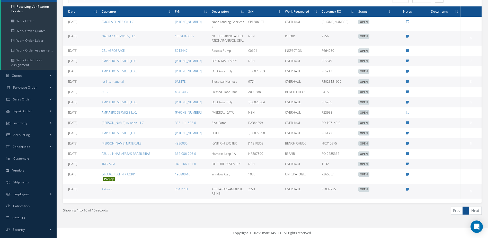
click at [406, 167] on td at bounding box center [407, 164] width 29 height 10
click at [408, 165] on icon at bounding box center [407, 163] width 3 height 3
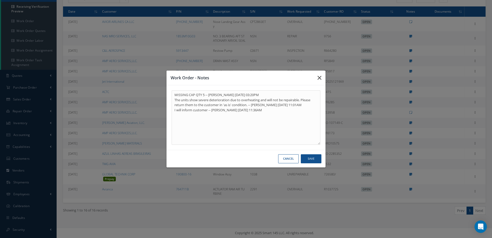
click at [317, 78] on button "button" at bounding box center [319, 78] width 12 height 14
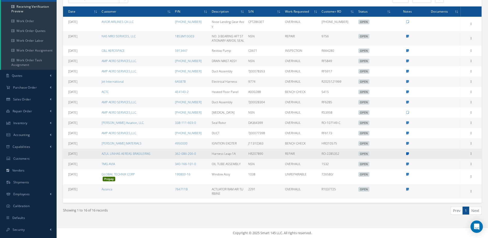
click at [407, 155] on icon at bounding box center [407, 153] width 3 height 3
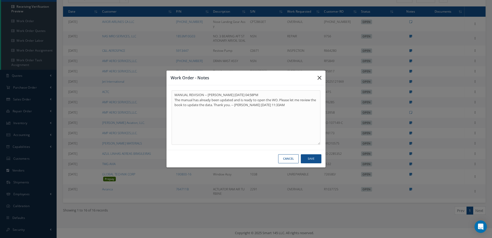
click at [317, 79] on button "button" at bounding box center [319, 78] width 12 height 14
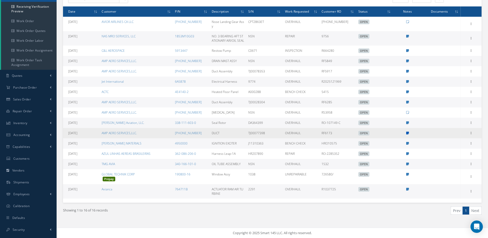
click at [407, 135] on icon at bounding box center [407, 133] width 3 height 3
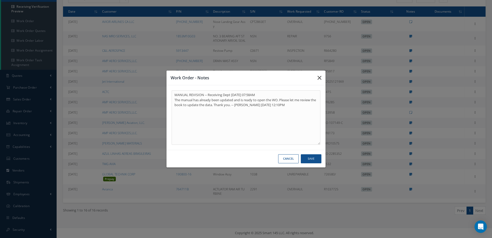
click at [321, 76] on icon "button" at bounding box center [320, 78] width 4 height 6
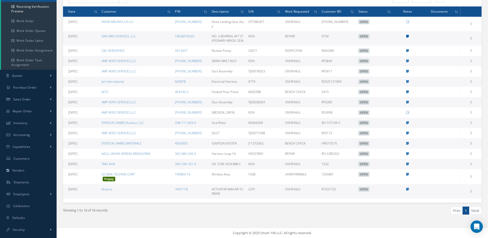
click at [407, 35] on icon at bounding box center [407, 36] width 3 height 3
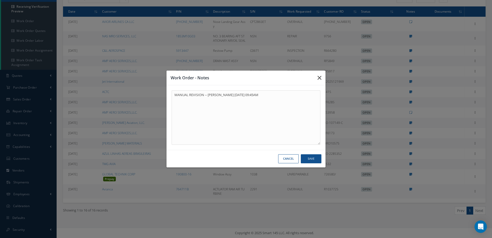
click at [319, 78] on icon "button" at bounding box center [320, 78] width 4 height 6
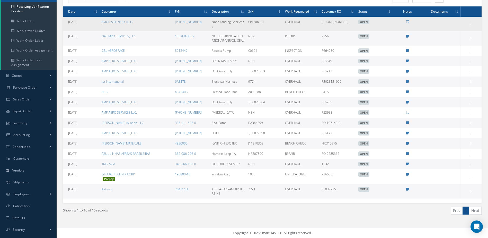
click at [409, 23] on td at bounding box center [407, 24] width 29 height 14
click at [408, 21] on icon at bounding box center [407, 21] width 3 height 3
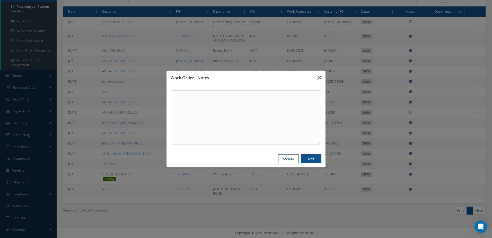
click at [318, 78] on icon "button" at bounding box center [320, 78] width 4 height 6
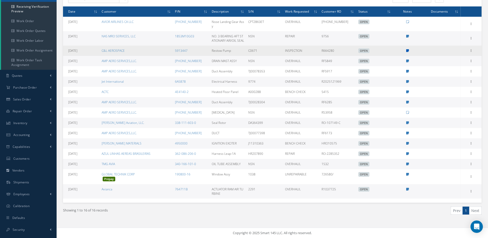
click at [408, 52] on icon at bounding box center [407, 50] width 3 height 3
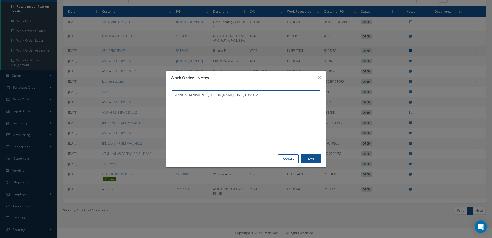
type textarea "MANUAL REVISION -- Jerry Franco 09/09/2025 03:29PM"
click at [319, 75] on icon "button" at bounding box center [320, 78] width 4 height 6
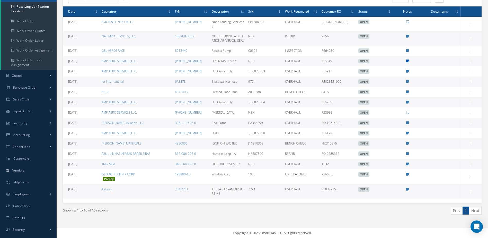
click at [408, 63] on icon at bounding box center [407, 60] width 3 height 3
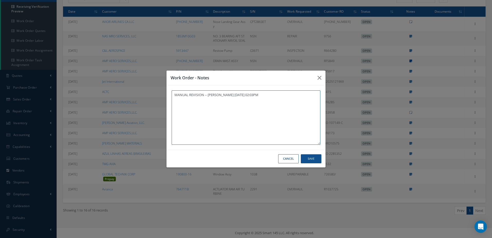
type textarea "MANUAL REVISION -- Jerry Franco 09/08/2025 02:03PM"
click at [318, 76] on icon "button" at bounding box center [320, 78] width 4 height 6
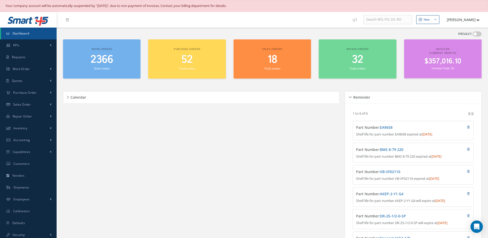
scroll to position [154, 0]
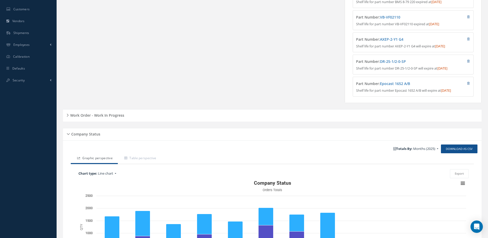
click at [120, 119] on div "Work Order - Work In Progress" at bounding box center [272, 115] width 419 height 8
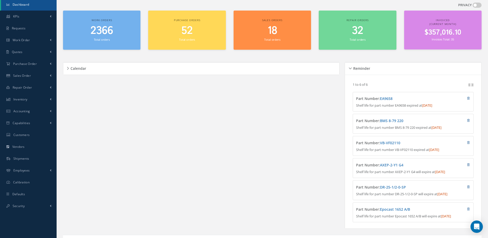
scroll to position [0, 0]
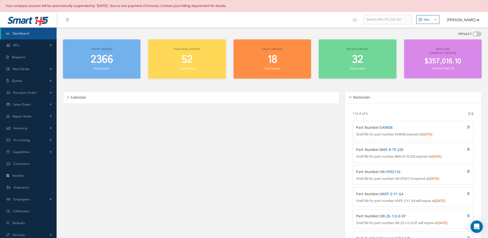
click at [108, 71] on div "Work orders 2366 Total orders" at bounding box center [101, 58] width 77 height 39
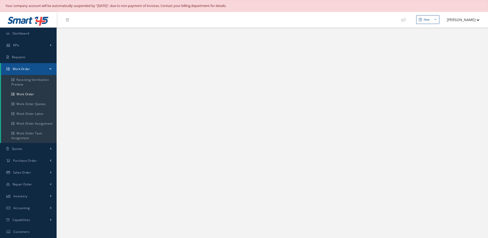
select select "25"
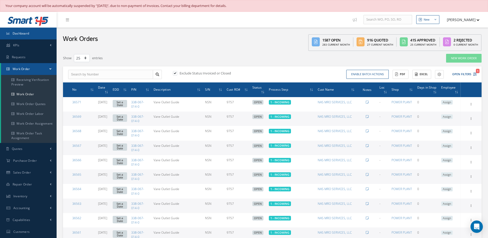
click at [36, 31] on link "Dashboard" at bounding box center [28, 34] width 57 height 12
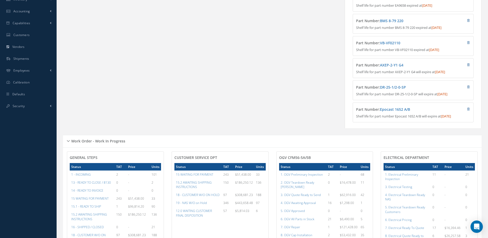
scroll to position [257, 0]
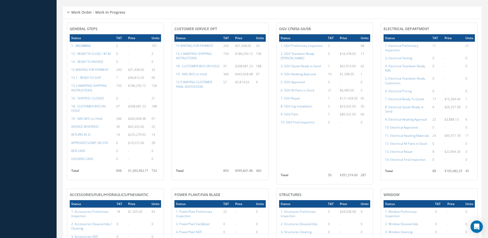
click at [81, 48] on a=38&excludeInternalCustomer=false&excludeInvoicedOrClosed=true&&filtersHidded"] "1 - INCOMING" at bounding box center [81, 45] width 20 height 4
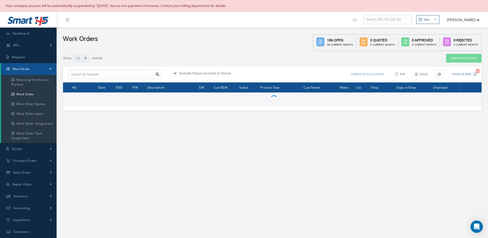
select select "25"
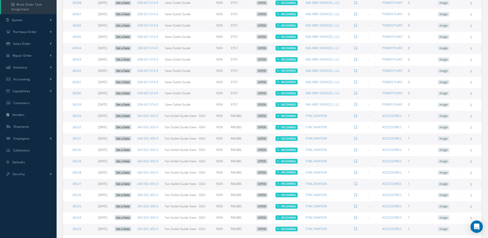
scroll to position [177, 0]
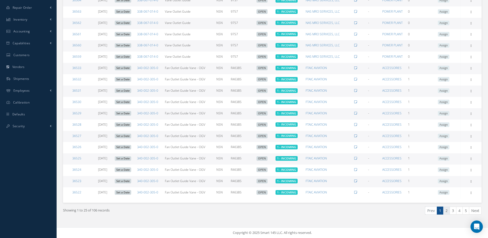
click at [447, 213] on link "2" at bounding box center [446, 210] width 7 height 8
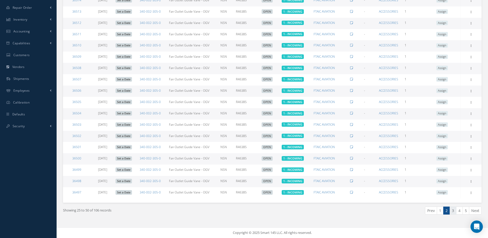
click at [454, 213] on link "3" at bounding box center [453, 210] width 7 height 8
click at [458, 212] on link "4" at bounding box center [459, 210] width 7 height 8
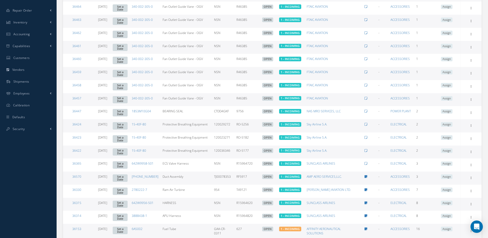
scroll to position [231, 0]
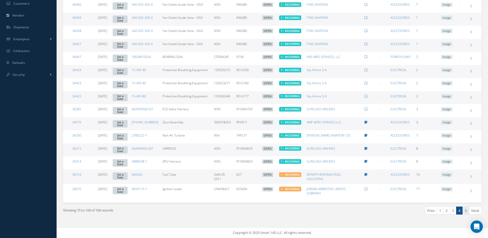
click at [467, 213] on link "5" at bounding box center [466, 210] width 7 height 8
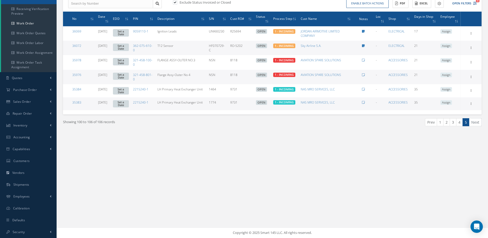
scroll to position [0, 0]
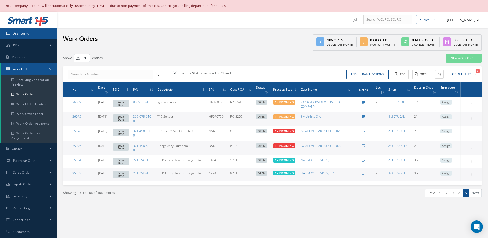
click at [45, 34] on link "Dashboard" at bounding box center [28, 34] width 57 height 12
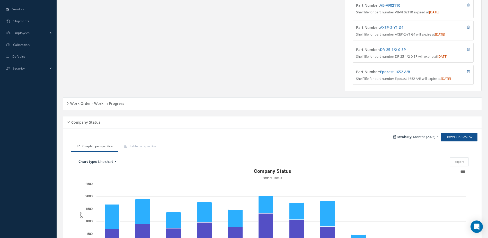
scroll to position [218, 0]
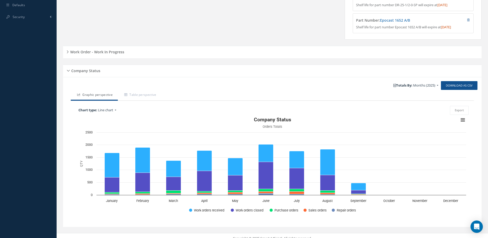
click at [148, 54] on div "Work Order - Work In Progress" at bounding box center [272, 52] width 419 height 8
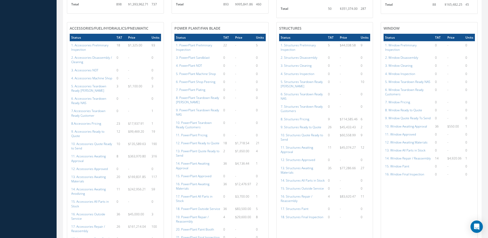
scroll to position [501, 0]
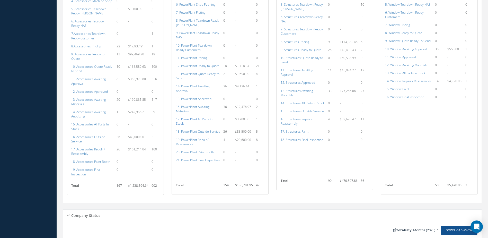
click at [200, 119] on a=136&excludeInternalCustomer=false&excludeInvoicedOrClosed=true&shop_id=15&filtersHidded"] "17. PowerPlant All Parts in Stock" at bounding box center [194, 121] width 37 height 9
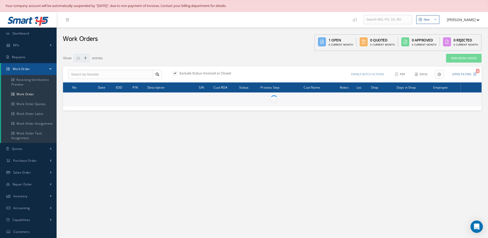
select select "25"
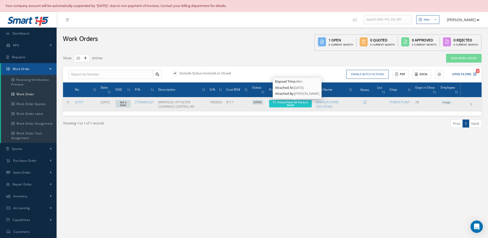
click at [292, 105] on span "17. PowerPlant All Parts in Stock" at bounding box center [291, 103] width 36 height 7
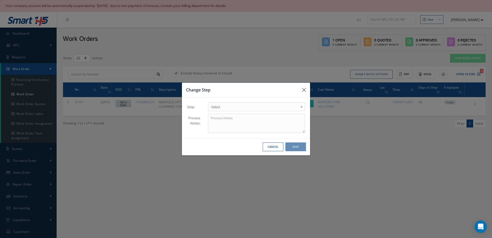
click at [265, 106] on span "Select" at bounding box center [254, 107] width 87 height 6
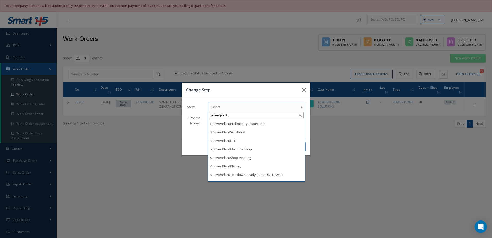
scroll to position [100, 0]
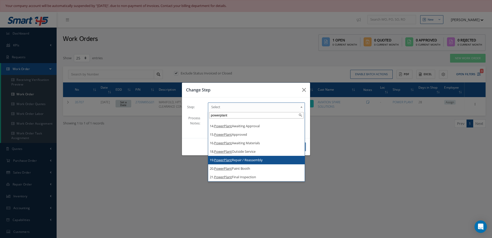
type input "powerplant"
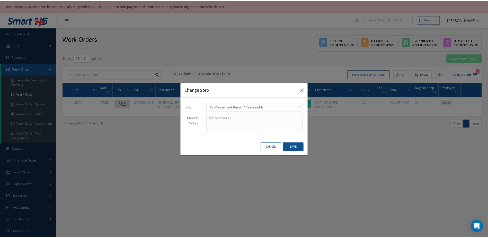
scroll to position [0, 0]
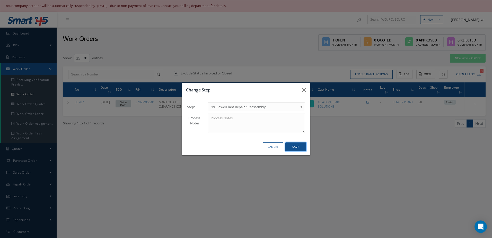
click at [294, 148] on button "Save" at bounding box center [295, 146] width 21 height 9
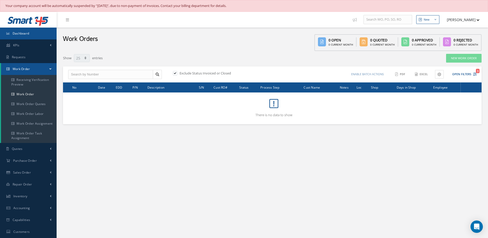
click at [47, 32] on link "Dashboard" at bounding box center [28, 34] width 57 height 12
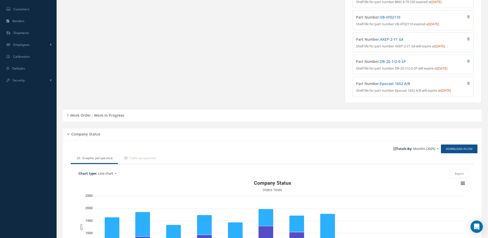
scroll to position [227, 0]
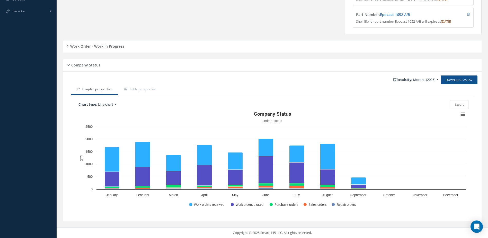
click at [109, 41] on div "Work Order - Work In Progress" at bounding box center [272, 46] width 419 height 12
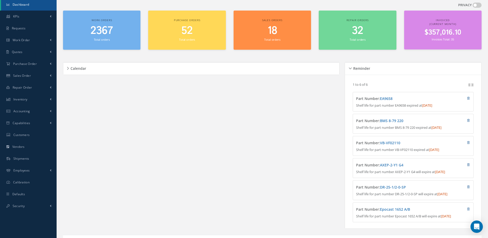
scroll to position [0, 0]
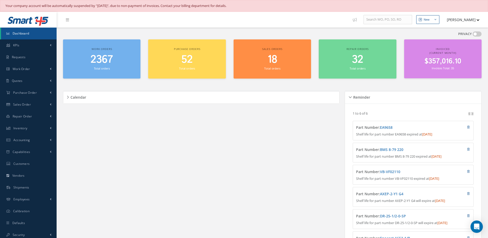
click at [101, 61] on span "2367" at bounding box center [102, 59] width 22 height 15
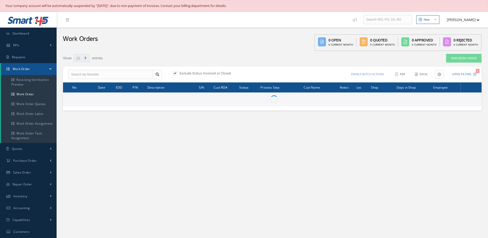
select select "25"
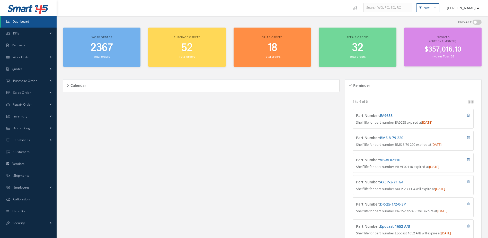
scroll to position [12, 0]
click at [33, 22] on link "Dashboard" at bounding box center [29, 22] width 56 height 12
